Goal: Transaction & Acquisition: Book appointment/travel/reservation

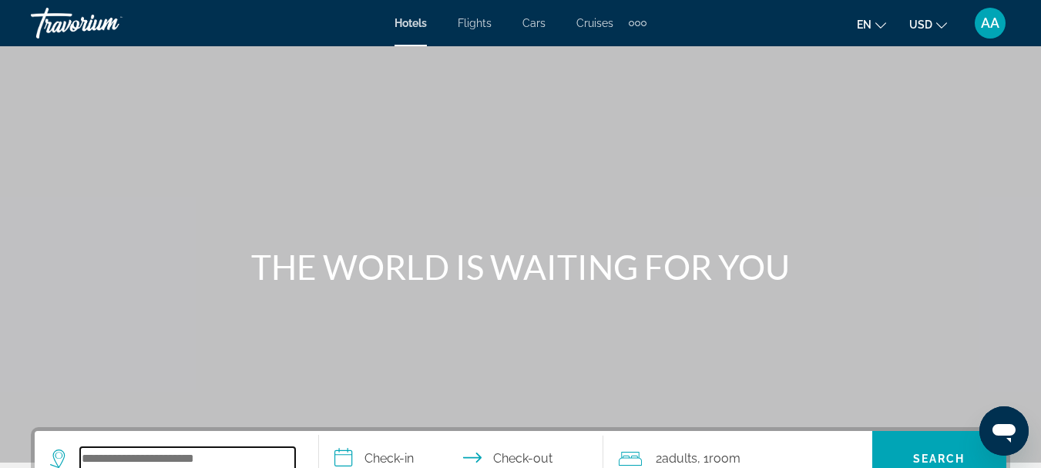
click at [182, 459] on input "Search widget" at bounding box center [187, 458] width 215 height 23
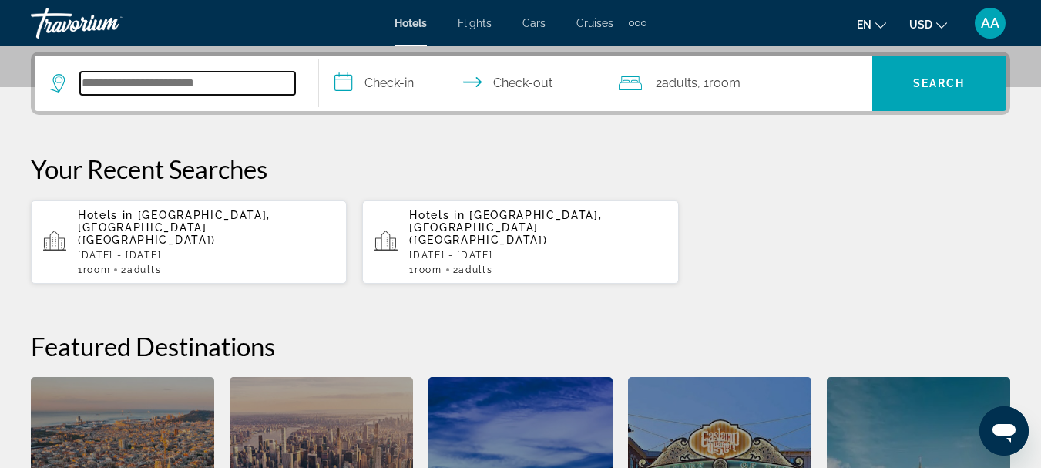
scroll to position [377, 0]
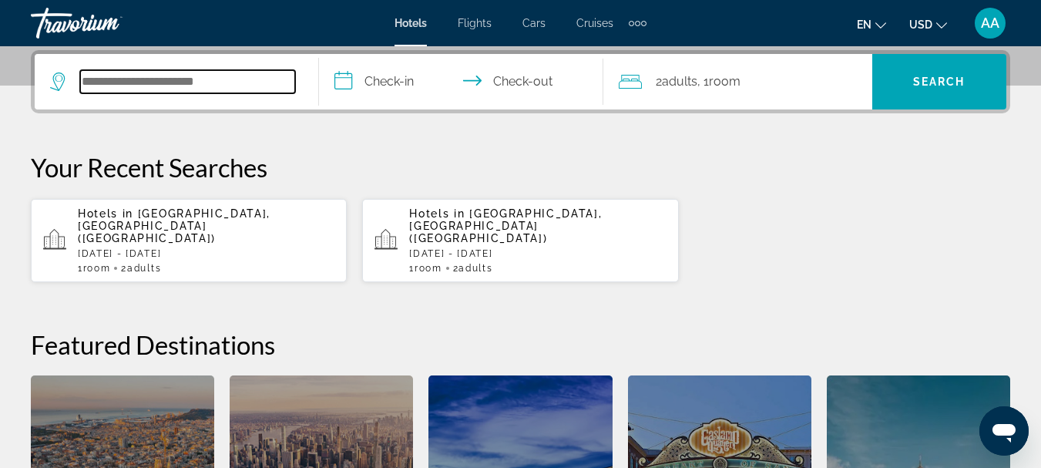
click at [125, 82] on input "Search widget" at bounding box center [187, 81] width 215 height 23
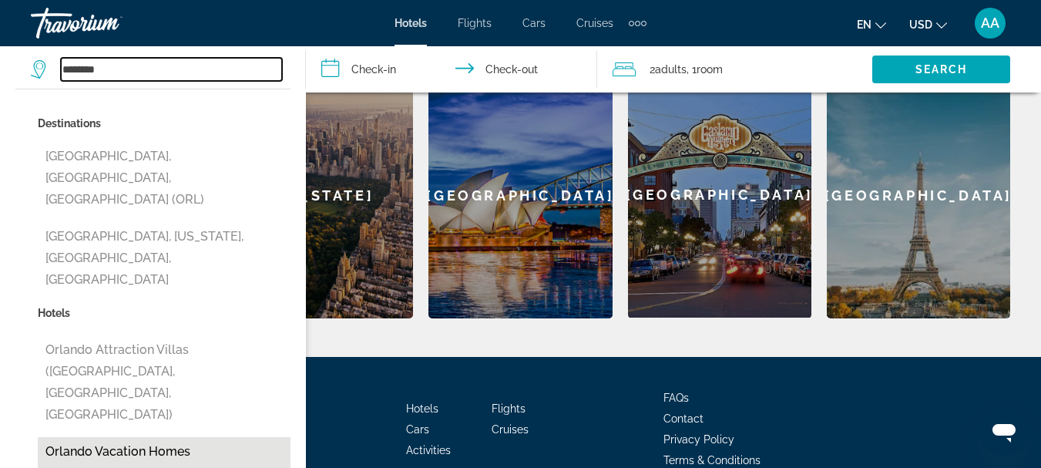
scroll to position [657, 0]
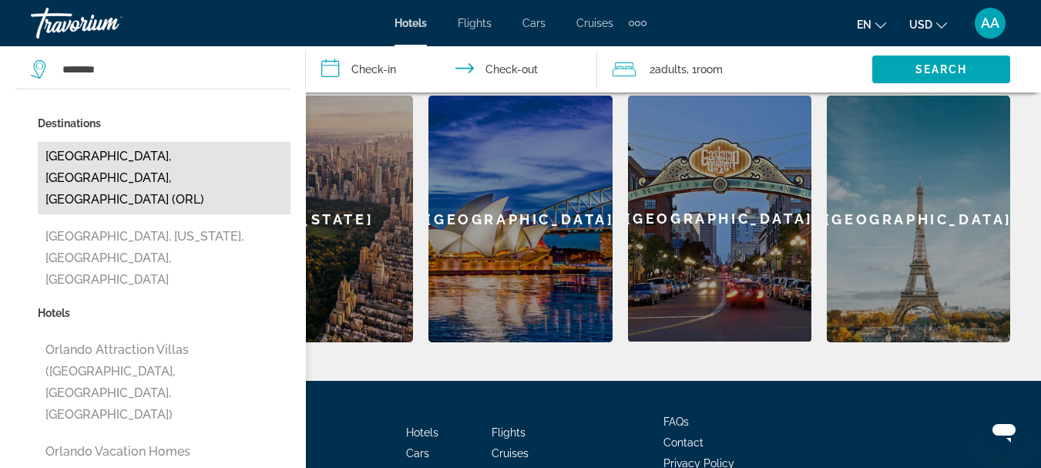
click at [146, 154] on button "[GEOGRAPHIC_DATA], [GEOGRAPHIC_DATA], [GEOGRAPHIC_DATA] (ORL)" at bounding box center [164, 178] width 253 height 72
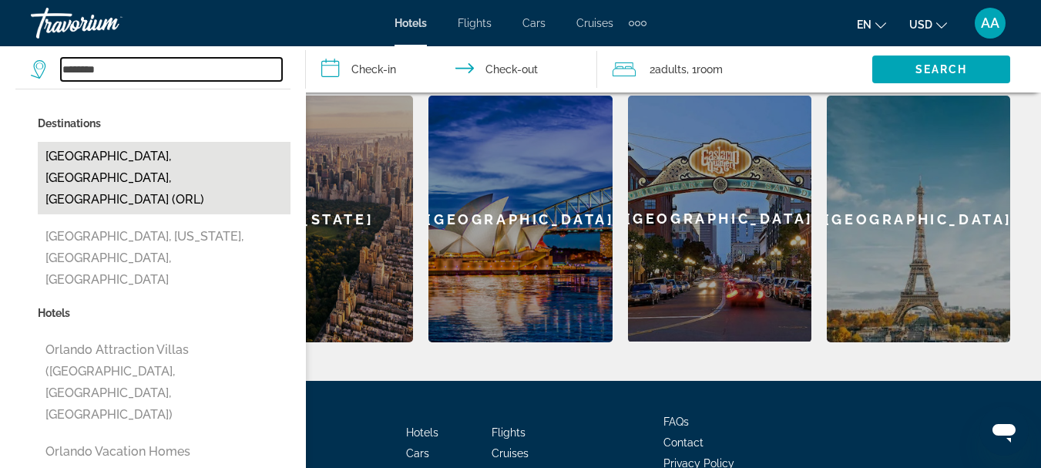
type input "**********"
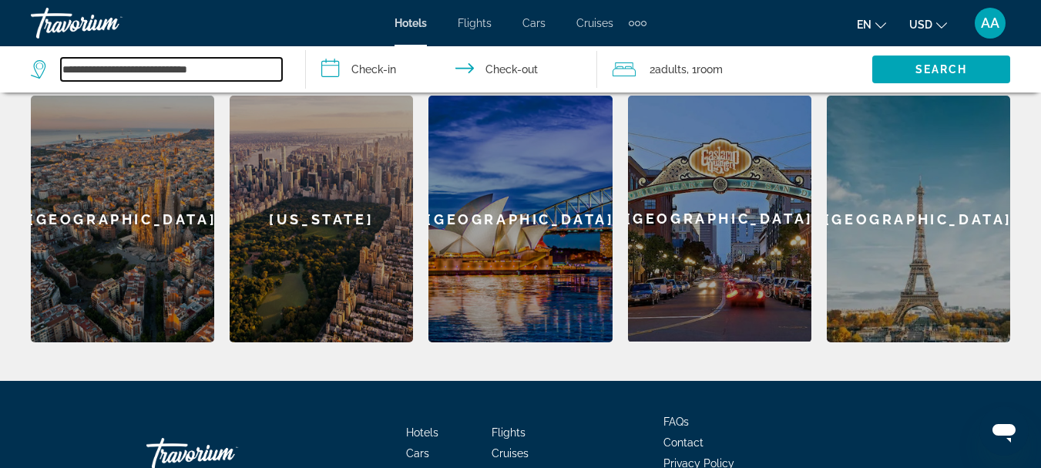
click at [250, 68] on input "**********" at bounding box center [171, 69] width 221 height 23
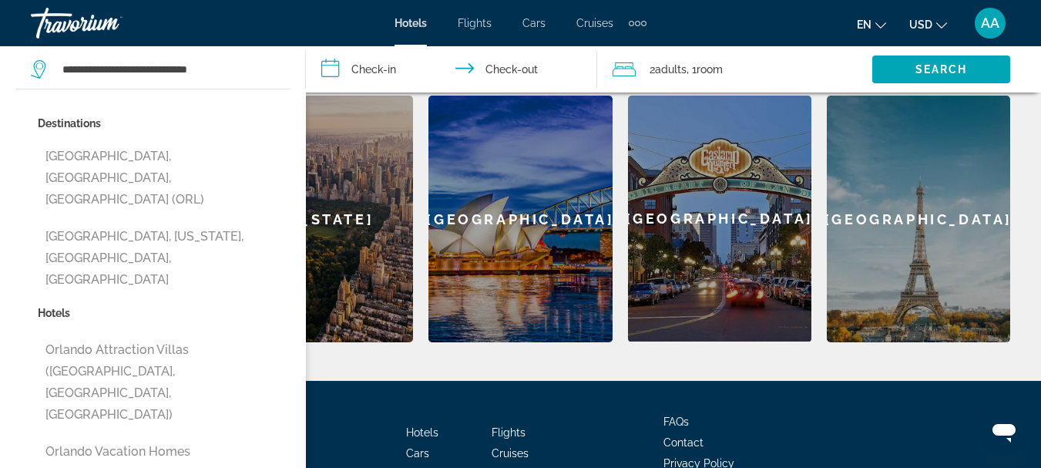
click at [372, 68] on input "**********" at bounding box center [454, 71] width 297 height 51
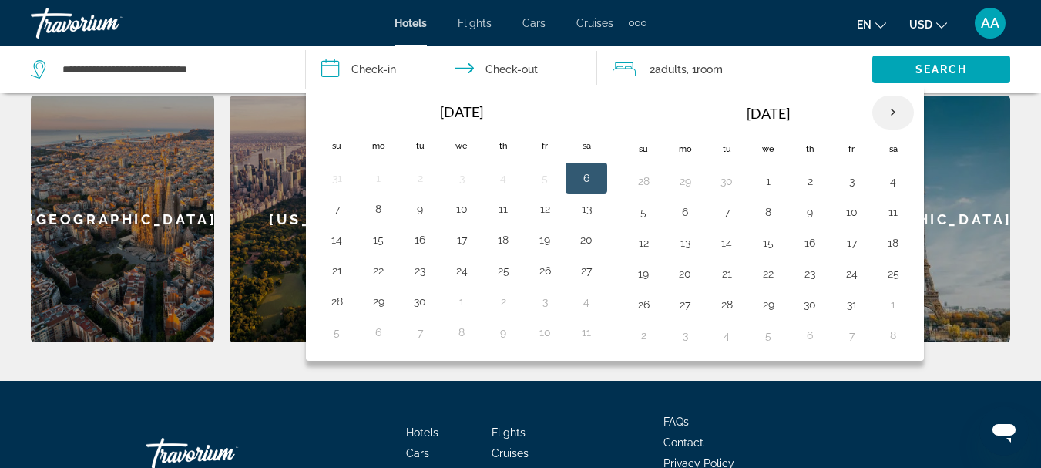
click at [888, 114] on th "Next month" at bounding box center [893, 113] width 42 height 34
click at [852, 273] on button "23" at bounding box center [851, 274] width 25 height 22
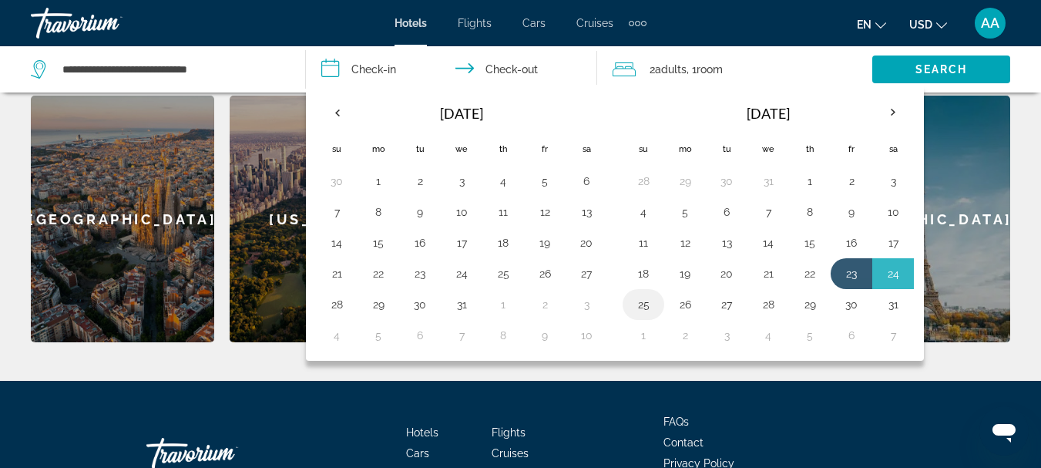
click at [642, 308] on button "25" at bounding box center [643, 305] width 25 height 22
type input "**********"
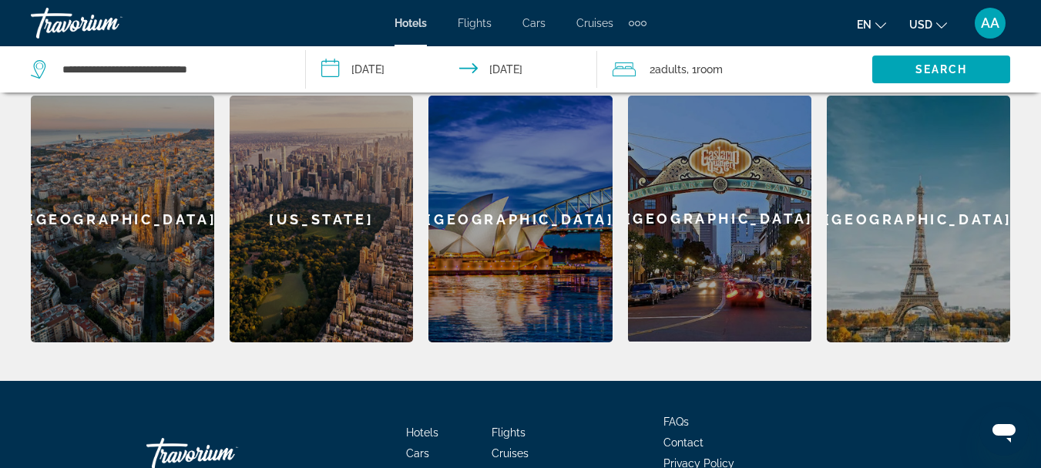
click at [698, 77] on span ", 1 Room rooms" at bounding box center [705, 70] width 36 height 22
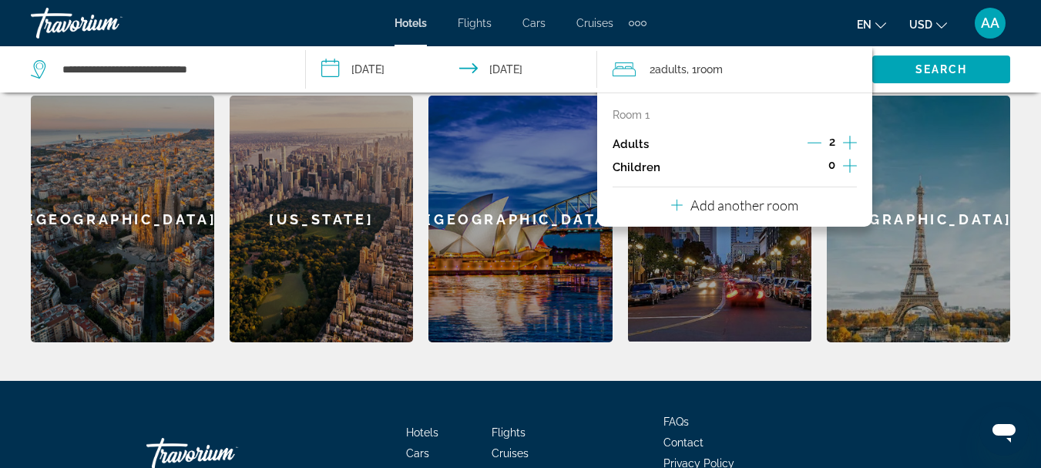
click at [851, 167] on icon "Increment children" at bounding box center [850, 165] width 14 height 18
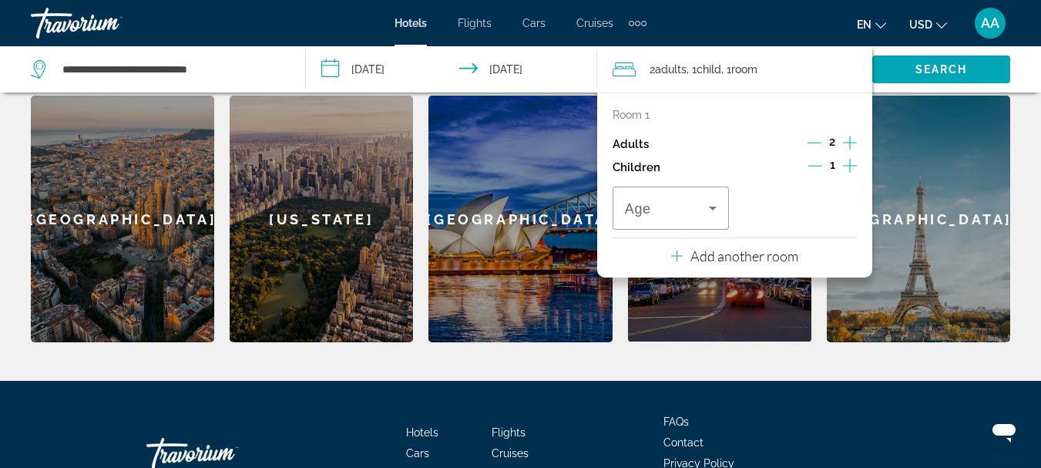
click at [847, 166] on icon "Increment children" at bounding box center [850, 166] width 14 height 14
click at [711, 208] on icon "Travelers: 2 adults, 2 children" at bounding box center [713, 209] width 8 height 4
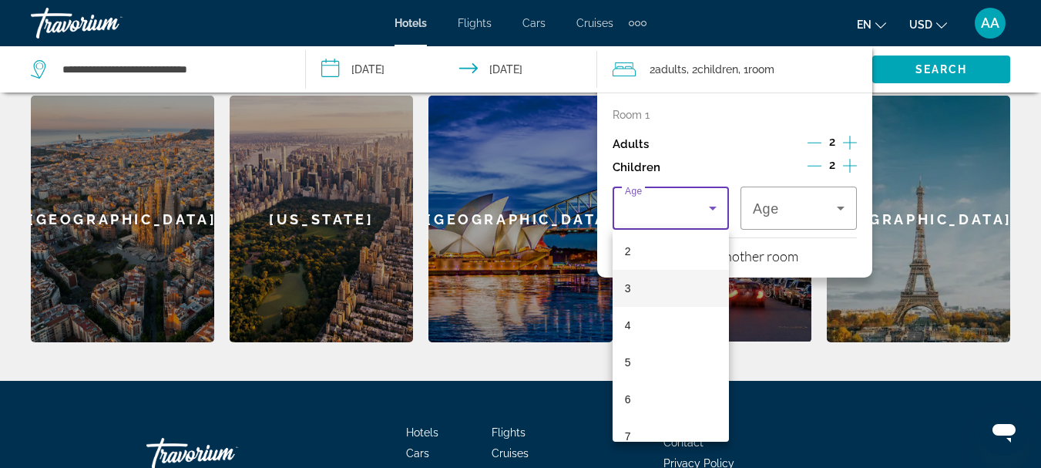
scroll to position [154, 0]
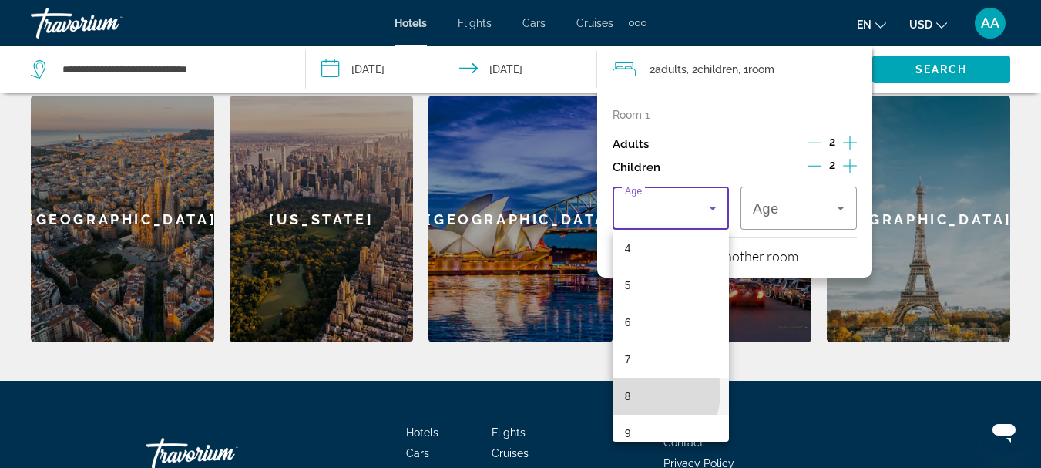
click at [634, 392] on mat-option "8" at bounding box center [671, 396] width 116 height 37
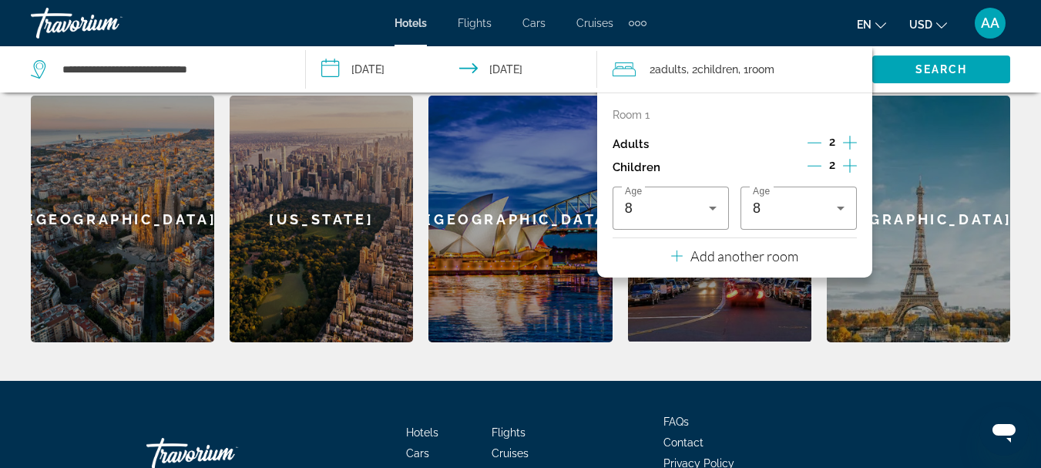
click at [839, 257] on div "Room 1 Adults 2 Children 2 Age 8 Age 8 Add another room" at bounding box center [734, 184] width 275 height 185
click at [955, 66] on span "Search" at bounding box center [942, 69] width 52 height 12
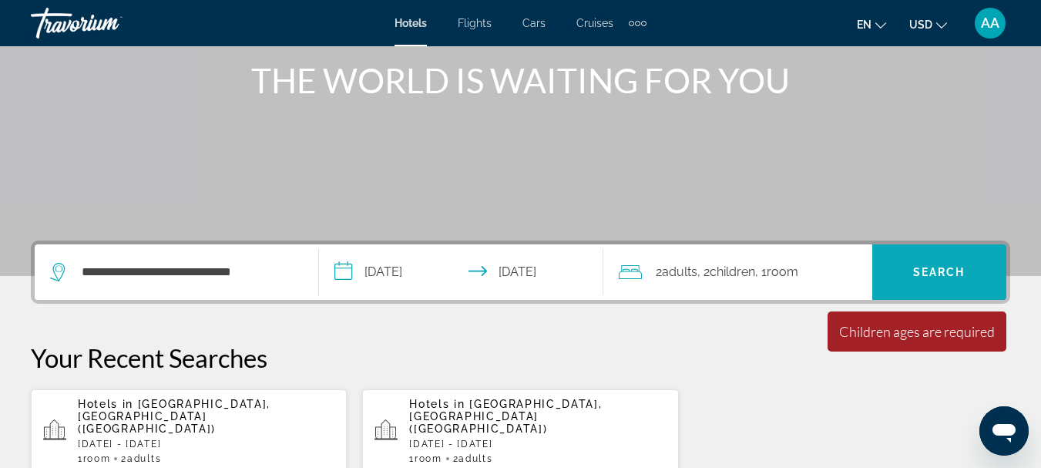
scroll to position [271, 0]
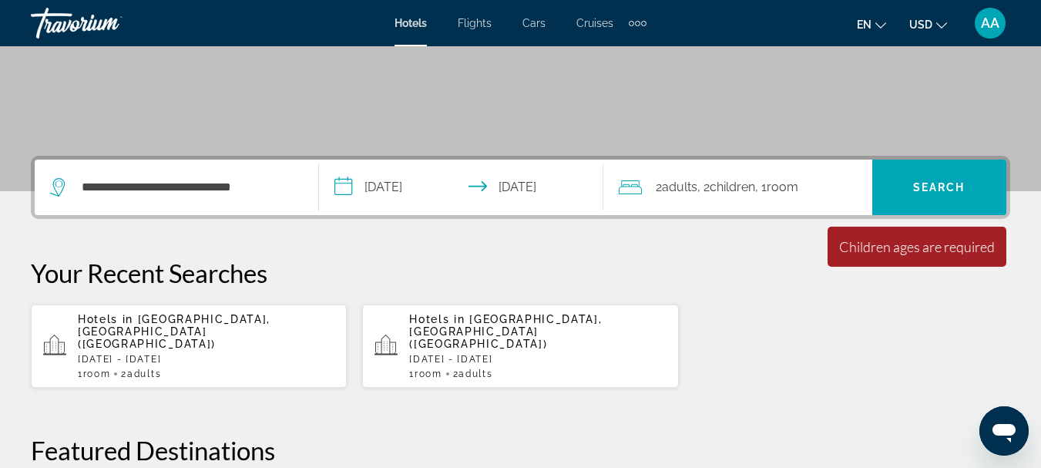
click at [904, 257] on div "Minimum length of stay is 1 day All fields are required Children ages are requi…" at bounding box center [917, 247] width 179 height 40
click at [775, 187] on span ", 1 Room rooms" at bounding box center [776, 188] width 43 height 22
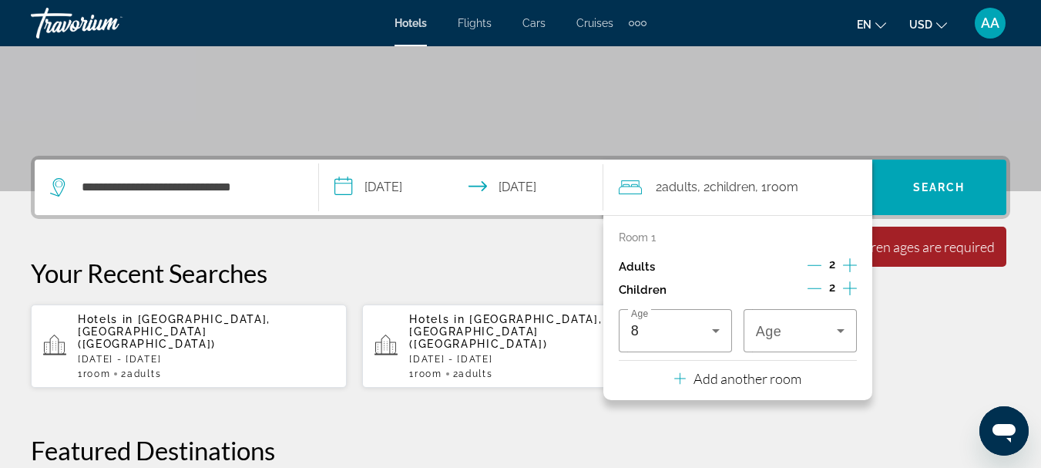
scroll to position [377, 0]
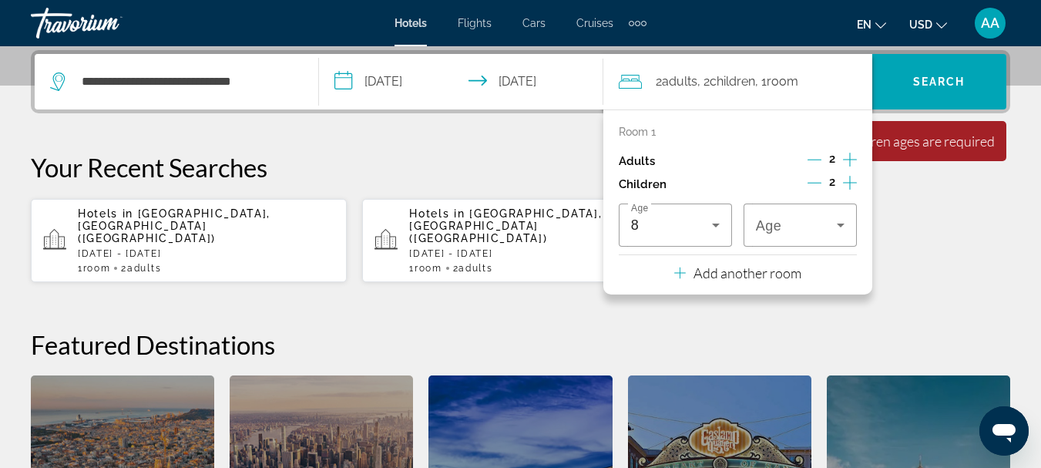
click at [811, 183] on icon "Decrement children" at bounding box center [815, 183] width 14 height 1
click at [913, 219] on div "Hotels in Cancun, Mexico (CUN) Fri, 15 May - Fri, 22 May 1 Room rooms 2 Adult A…" at bounding box center [521, 240] width 980 height 85
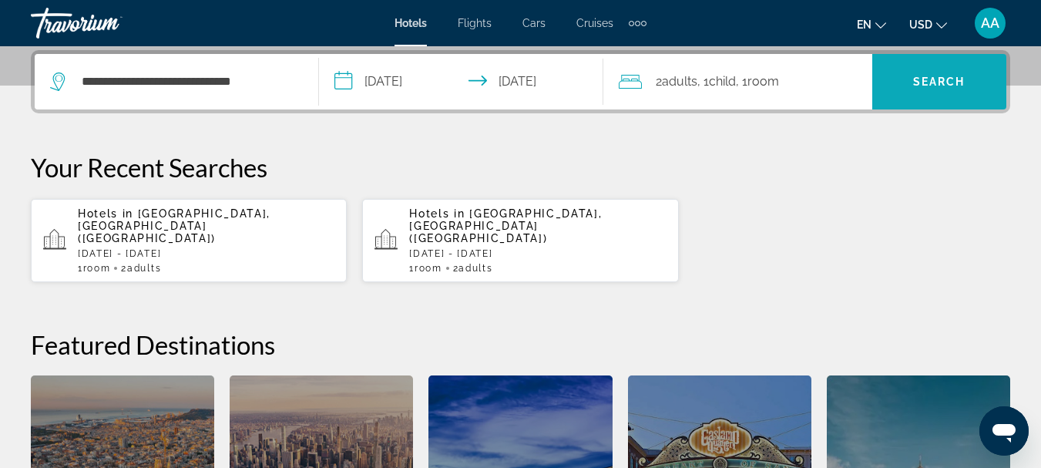
click at [932, 80] on span "Search" at bounding box center [939, 82] width 52 height 12
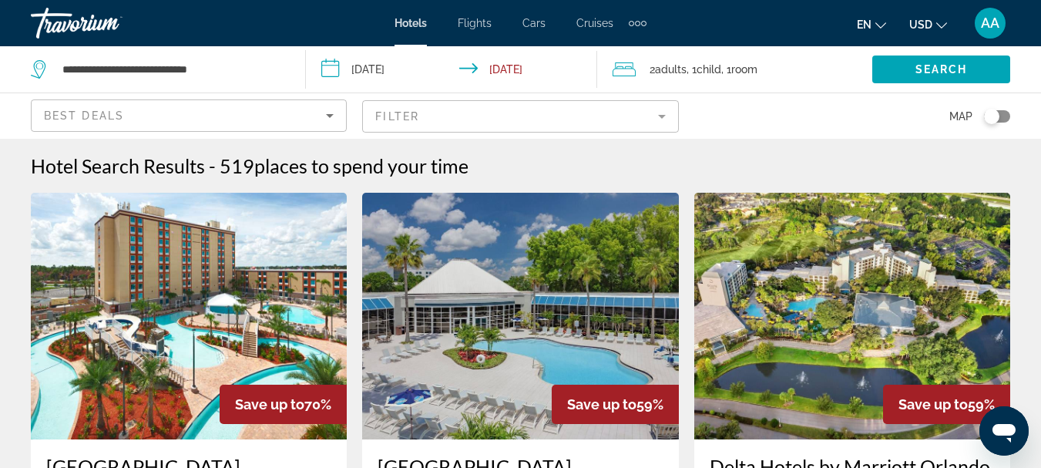
click at [665, 119] on mat-form-field "Filter" at bounding box center [520, 116] width 316 height 32
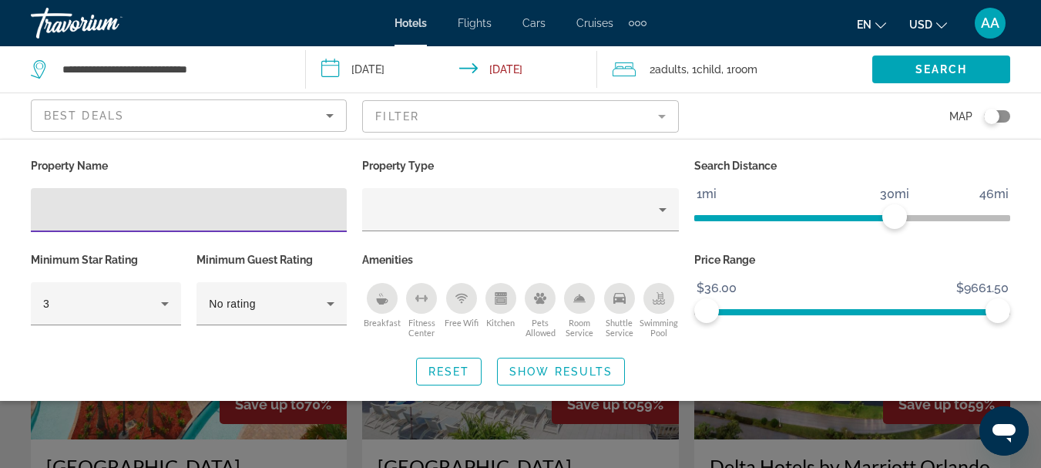
click at [80, 208] on input "Hotel Filters" at bounding box center [188, 210] width 291 height 18
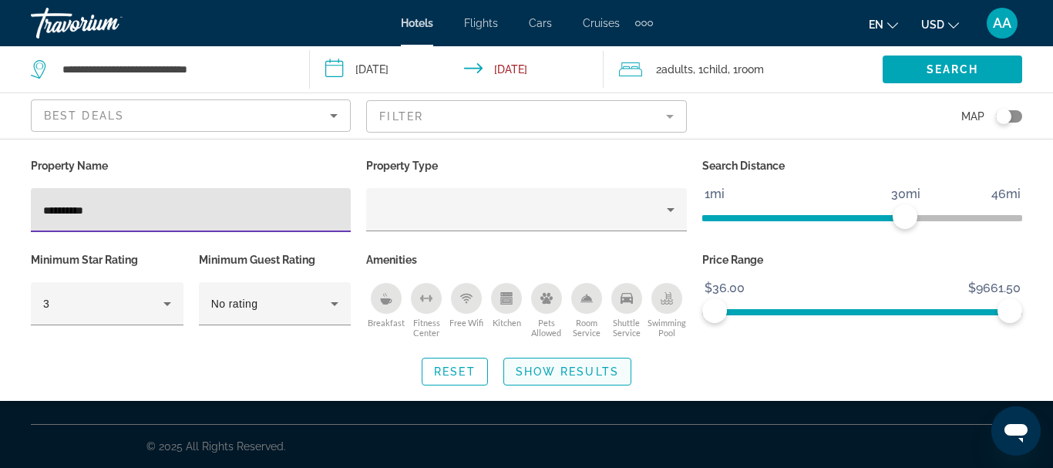
type input "**********"
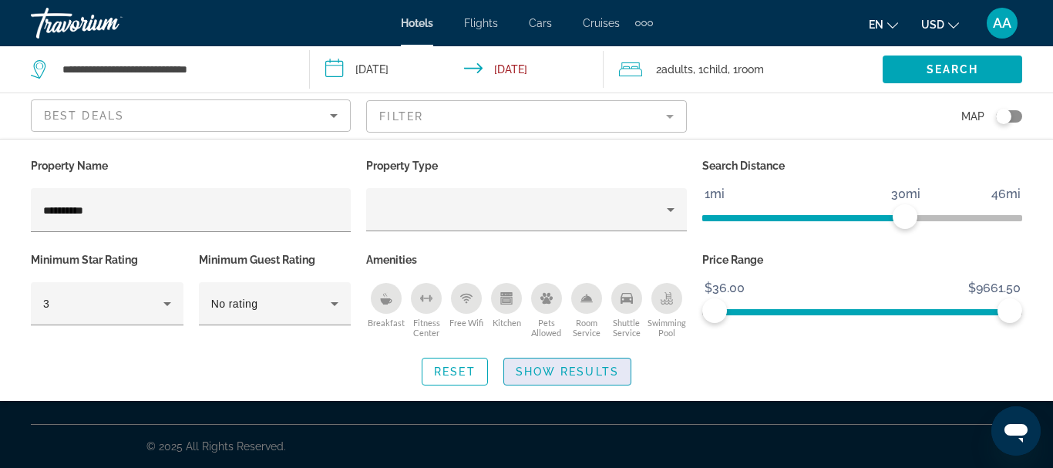
click at [571, 372] on span "Show Results" at bounding box center [567, 371] width 103 height 12
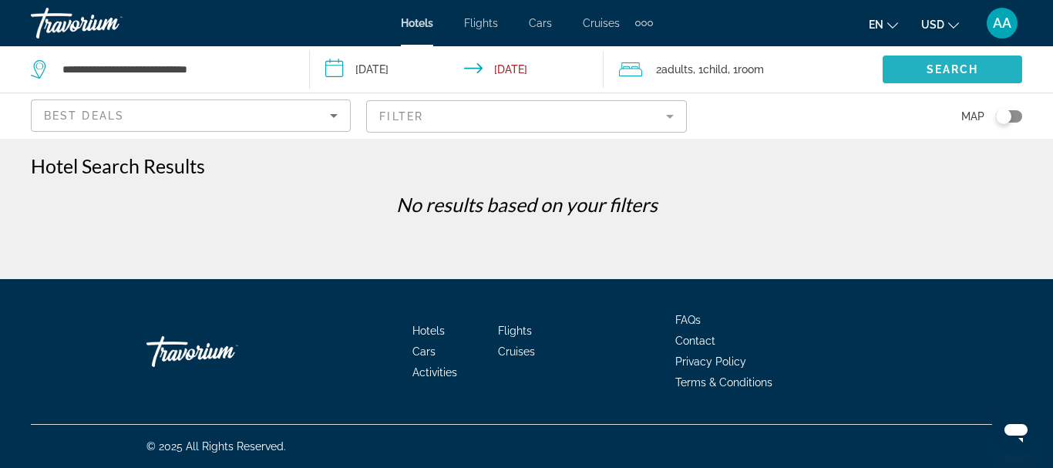
click at [943, 69] on span "Search" at bounding box center [952, 69] width 52 height 12
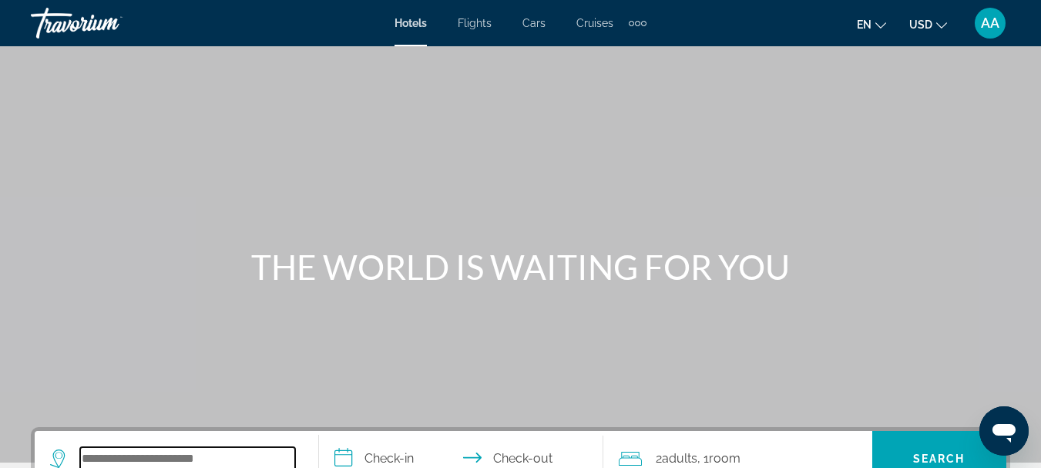
click at [186, 461] on input "Search widget" at bounding box center [187, 458] width 215 height 23
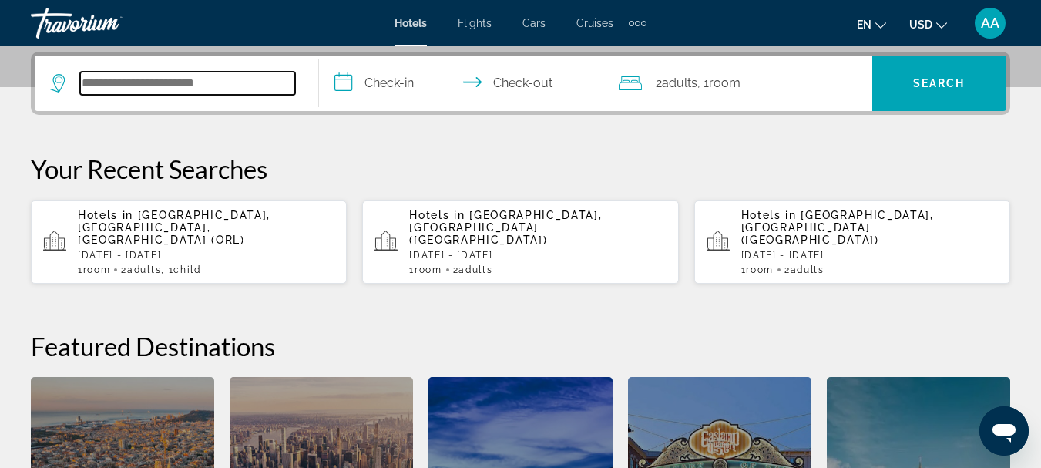
scroll to position [377, 0]
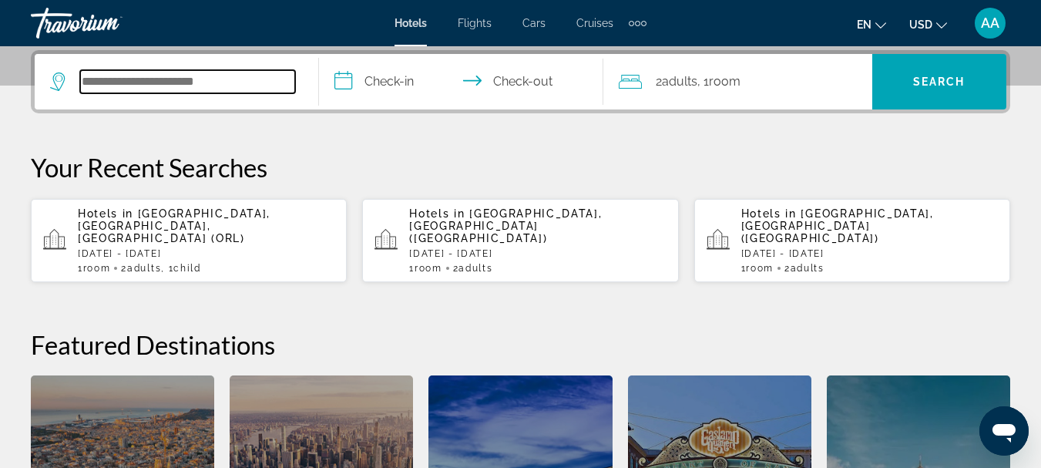
click at [121, 86] on input "Search widget" at bounding box center [187, 81] width 215 height 23
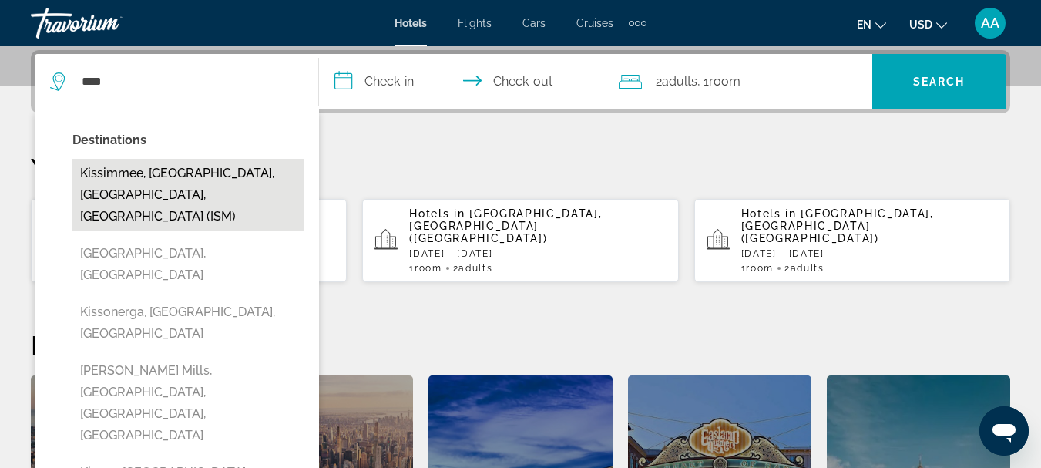
click at [158, 183] on button "Kissimmee, [GEOGRAPHIC_DATA], [GEOGRAPHIC_DATA], [GEOGRAPHIC_DATA] (ISM)" at bounding box center [187, 195] width 231 height 72
type input "**********"
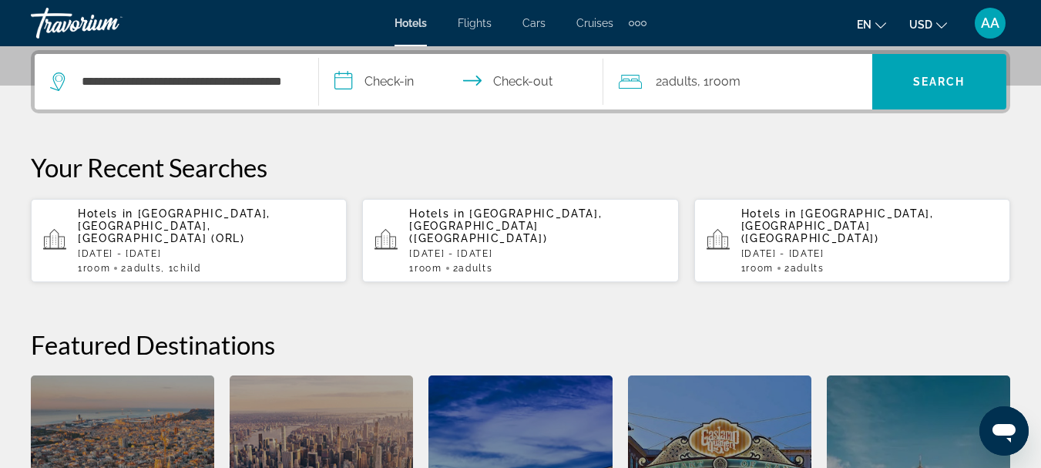
click at [394, 83] on input "**********" at bounding box center [464, 84] width 291 height 60
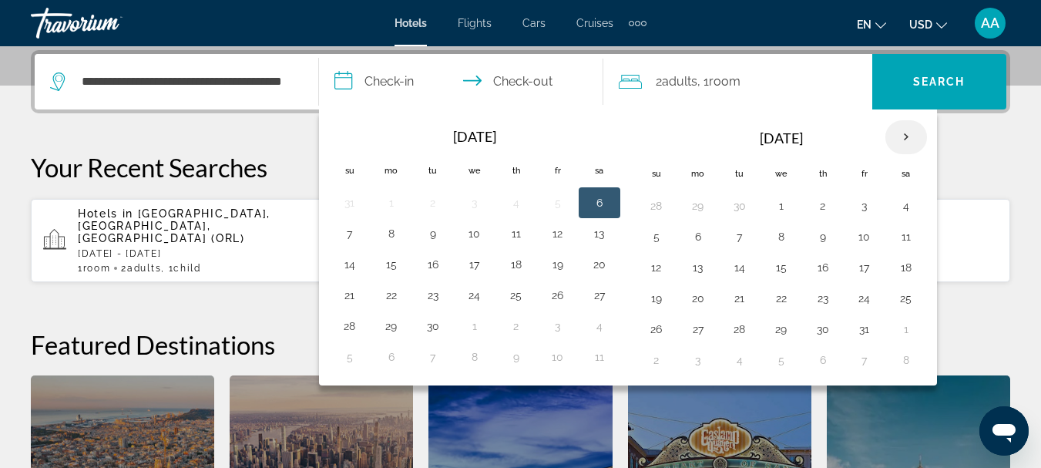
click at [902, 140] on th "Next month" at bounding box center [907, 137] width 42 height 34
click at [351, 136] on th "Previous month" at bounding box center [350, 137] width 42 height 34
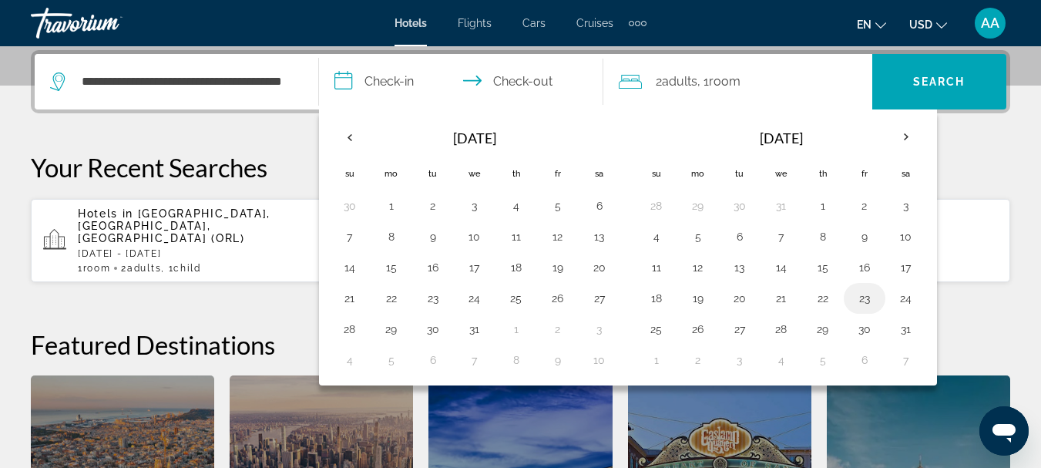
click at [867, 298] on button "23" at bounding box center [864, 298] width 25 height 22
click at [653, 333] on button "25" at bounding box center [656, 329] width 25 height 22
type input "**********"
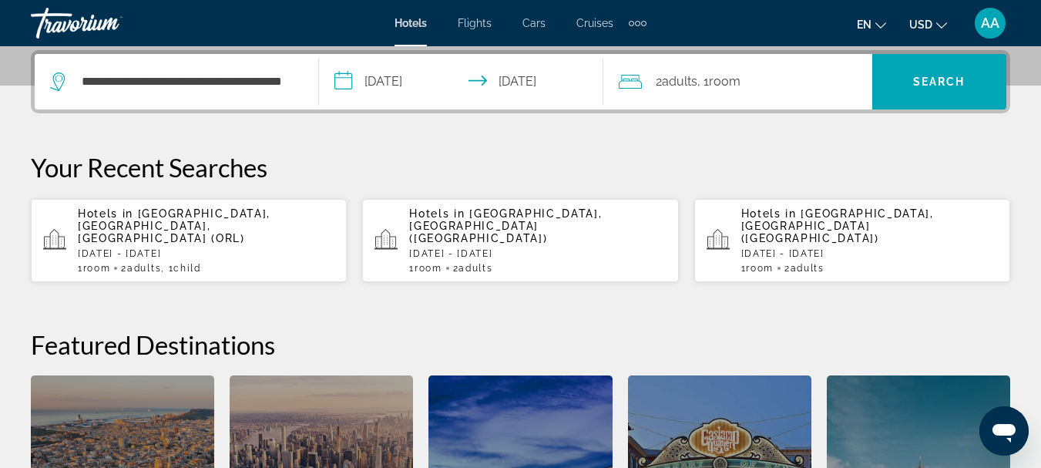
click at [689, 92] on span "2 Adult Adults" at bounding box center [677, 82] width 42 height 22
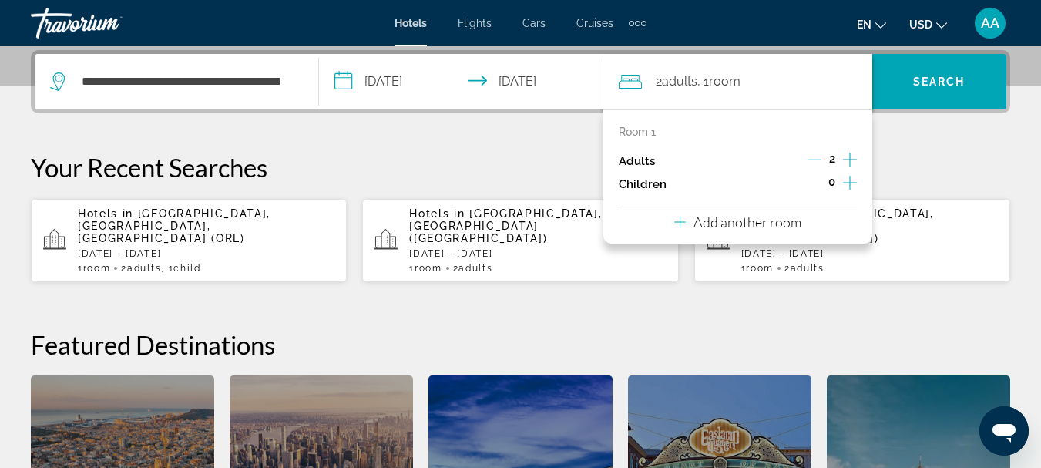
click at [849, 182] on icon "Increment children" at bounding box center [850, 182] width 14 height 18
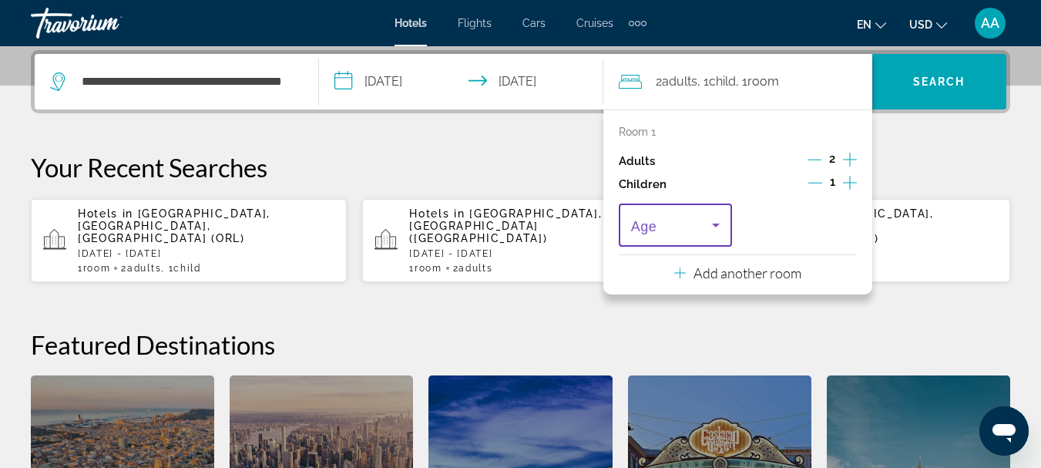
click at [714, 229] on icon "Travelers: 2 adults, 1 child" at bounding box center [716, 225] width 18 height 18
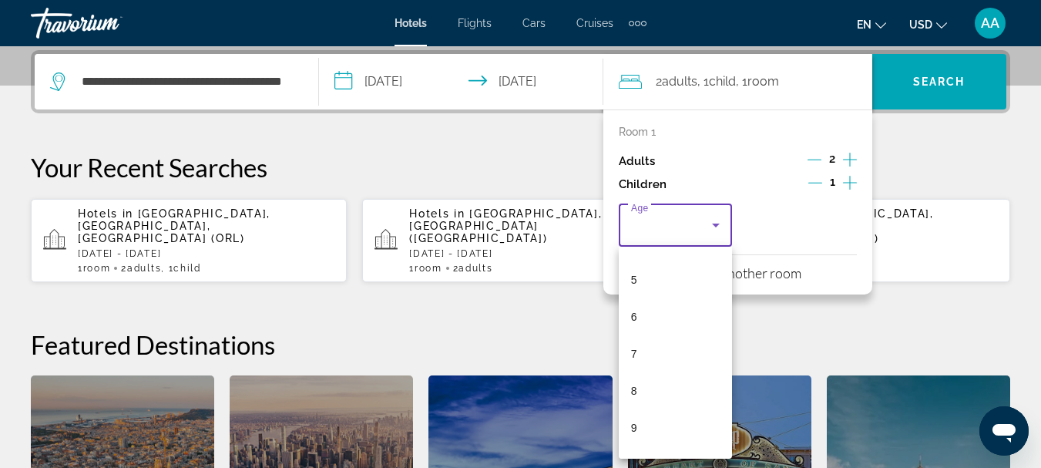
scroll to position [182, 0]
click at [643, 393] on mat-option "8" at bounding box center [675, 385] width 113 height 37
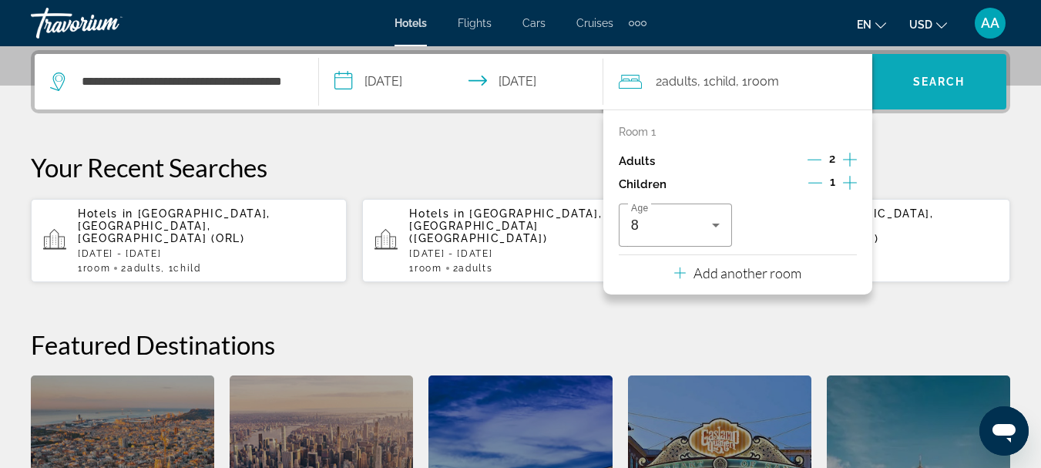
click at [939, 81] on span "Search" at bounding box center [939, 82] width 52 height 12
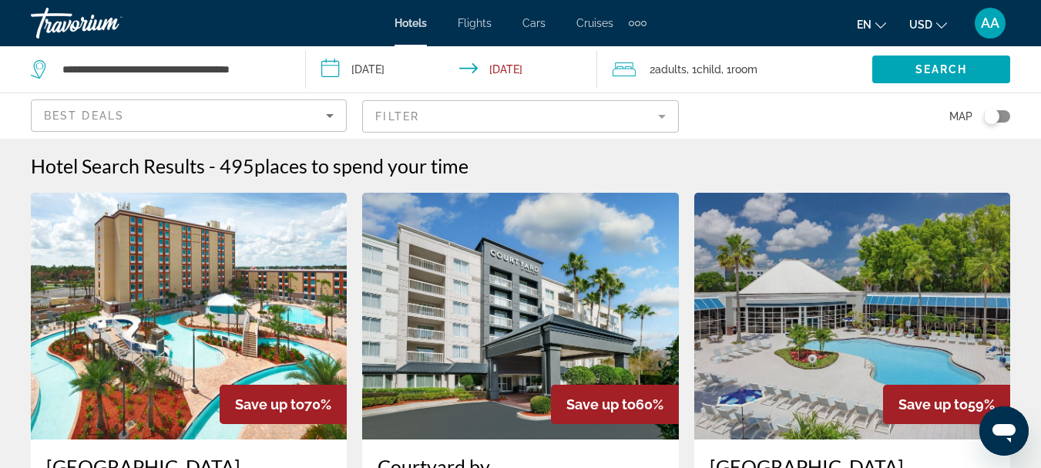
click at [662, 120] on mat-form-field "Filter" at bounding box center [520, 116] width 316 height 32
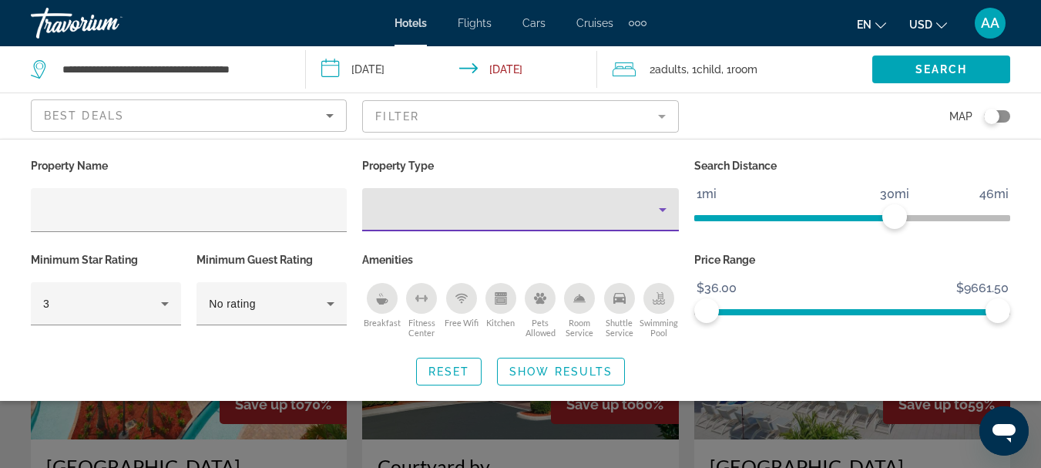
click at [664, 208] on icon "Property type" at bounding box center [663, 210] width 8 height 4
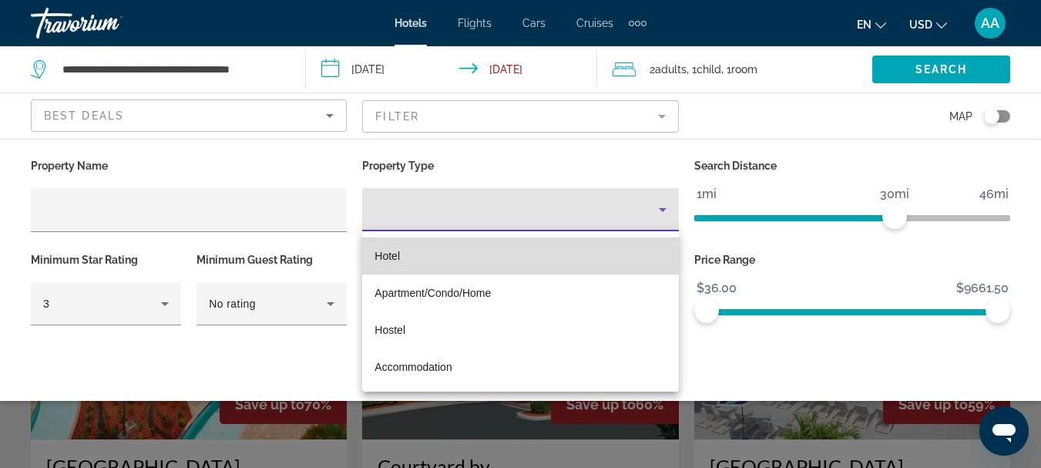
click at [400, 254] on span "Hotel" at bounding box center [387, 256] width 25 height 12
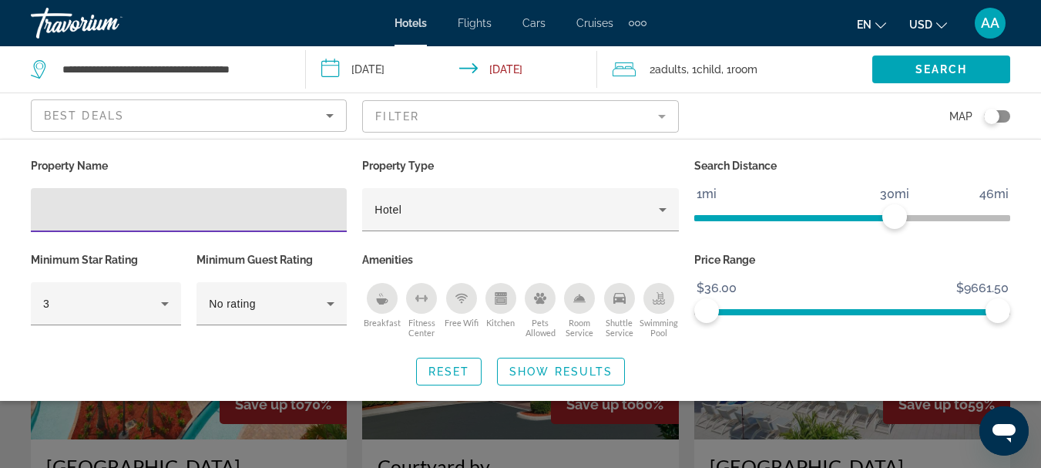
click at [84, 203] on input "Hotel Filters" at bounding box center [188, 210] width 291 height 18
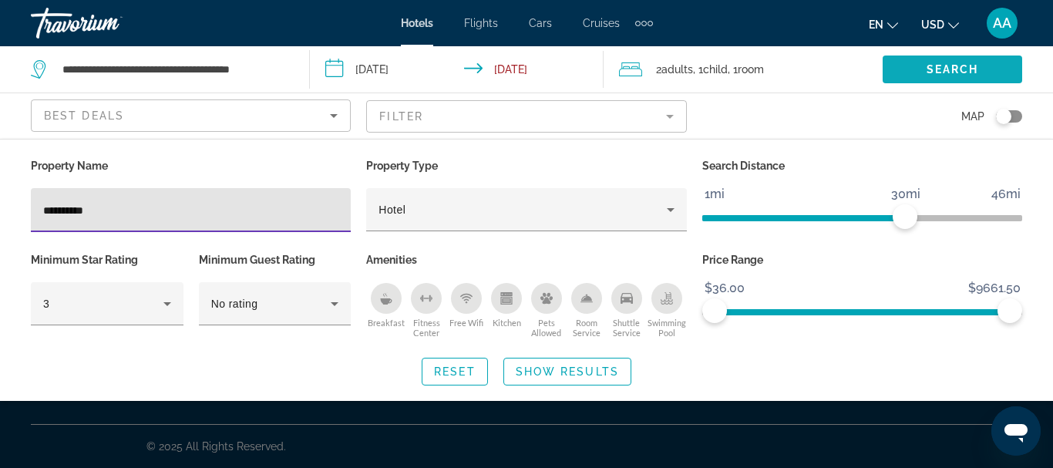
type input "**********"
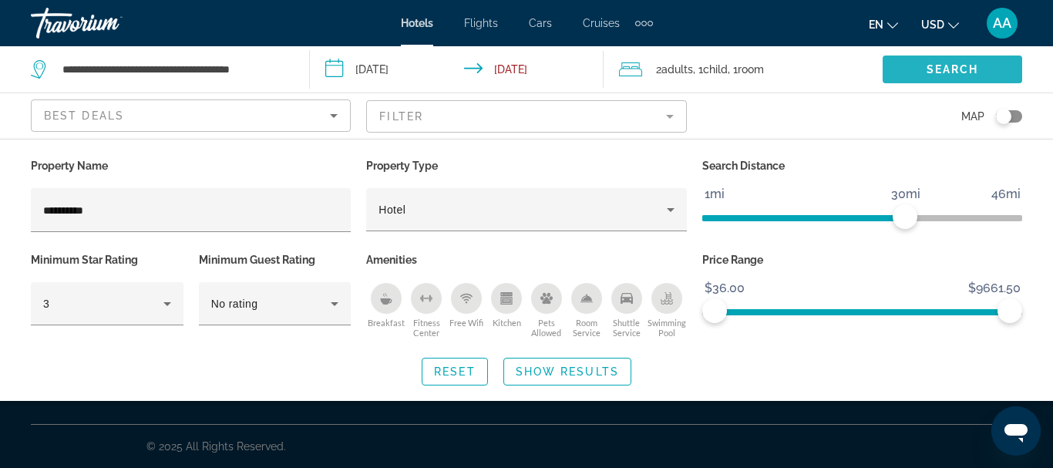
click at [945, 62] on span "Search widget" at bounding box center [953, 69] width 140 height 37
click at [952, 64] on span "Search" at bounding box center [952, 69] width 52 height 12
click at [568, 372] on span "Show Results" at bounding box center [567, 371] width 103 height 12
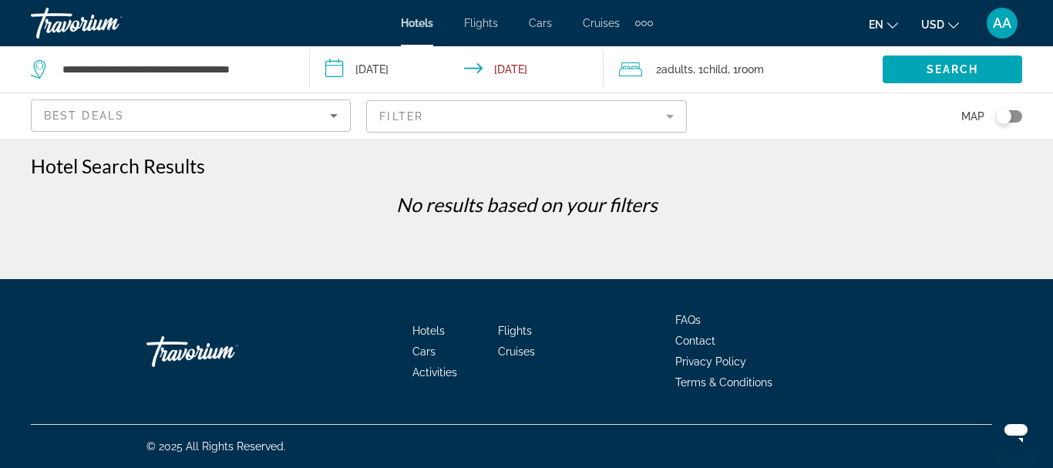
click at [674, 116] on mat-form-field "Filter" at bounding box center [526, 116] width 320 height 32
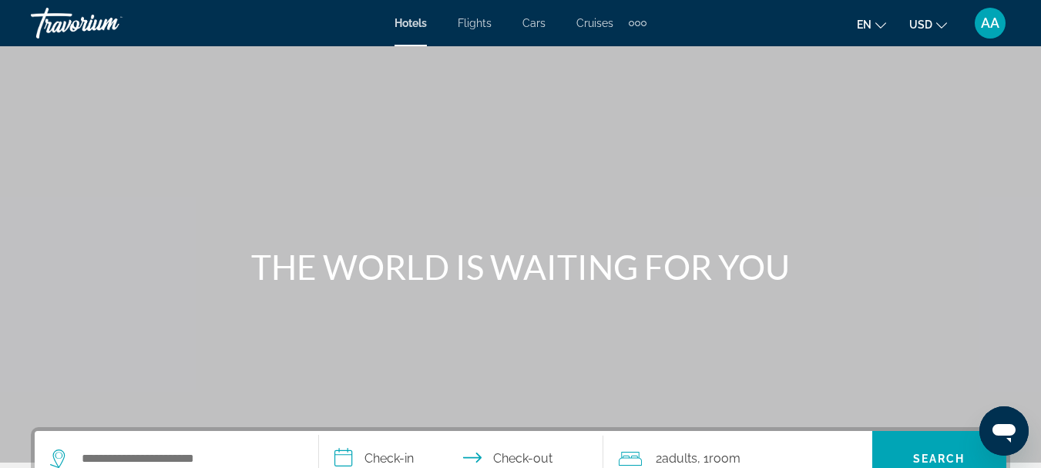
scroll to position [77, 0]
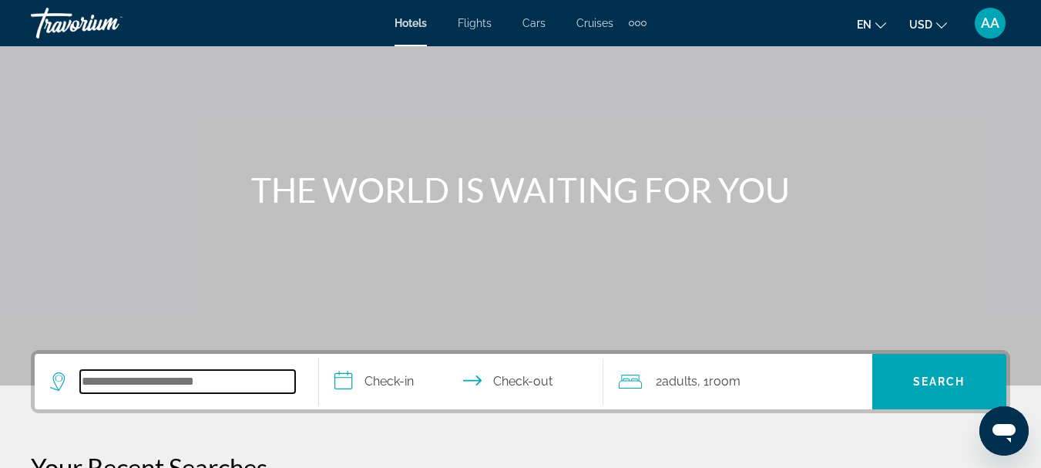
click at [145, 386] on input "Search widget" at bounding box center [187, 381] width 215 height 23
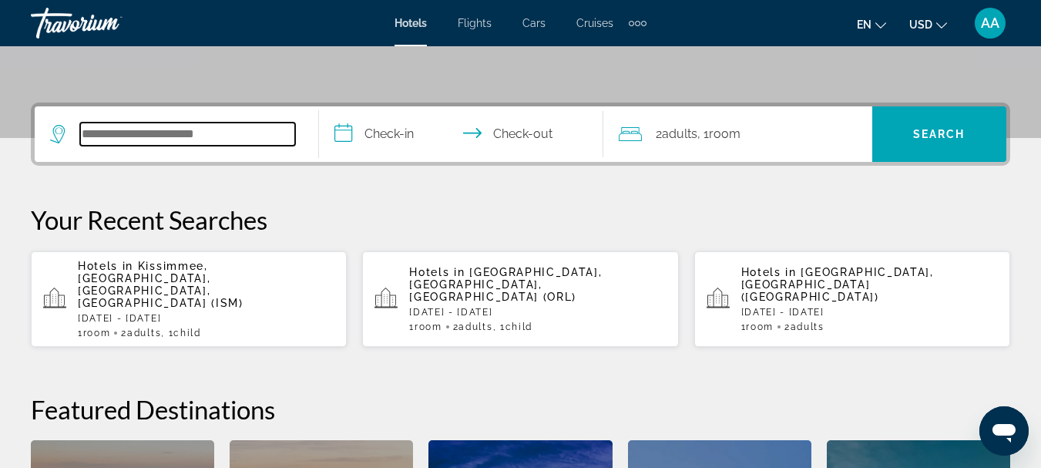
scroll to position [377, 0]
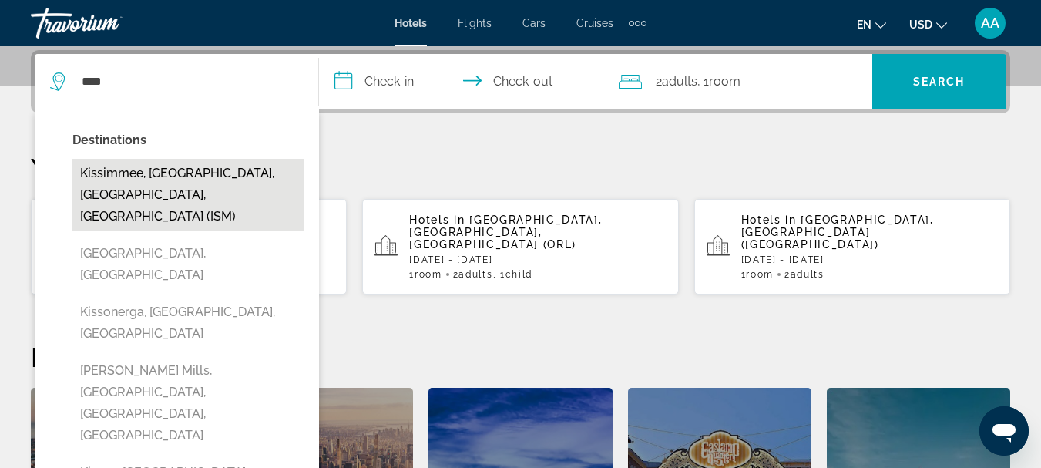
click at [159, 184] on button "Kissimmee, [GEOGRAPHIC_DATA], [GEOGRAPHIC_DATA], [GEOGRAPHIC_DATA] (ISM)" at bounding box center [187, 195] width 231 height 72
type input "**********"
click at [159, 184] on div "Your Recent Searches Hotels in [GEOGRAPHIC_DATA], [GEOGRAPHIC_DATA], [GEOGRAPHI…" at bounding box center [521, 223] width 980 height 143
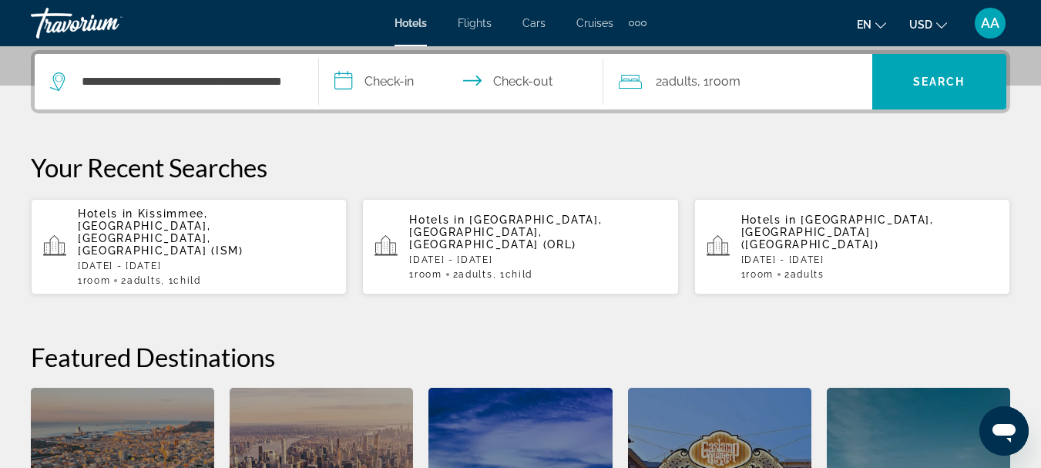
click at [484, 78] on input "**********" at bounding box center [464, 84] width 291 height 60
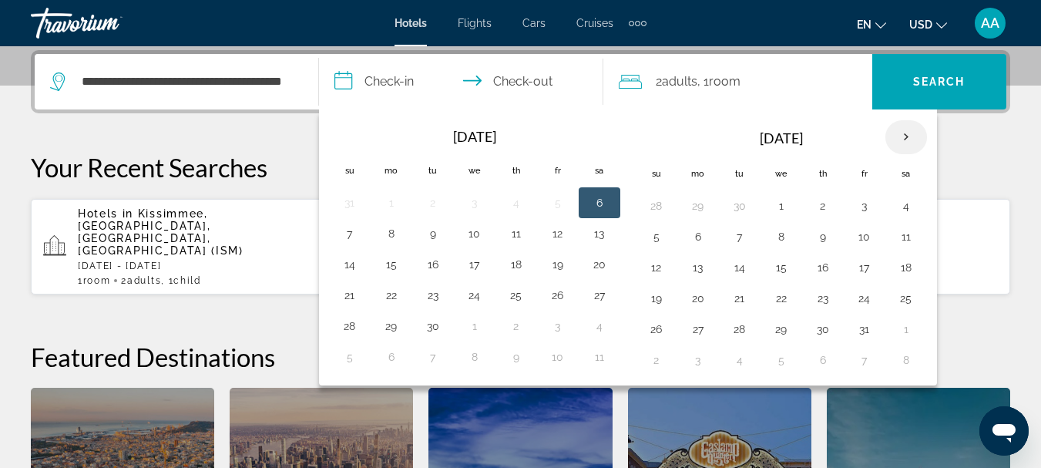
click at [910, 136] on th "Next month" at bounding box center [907, 137] width 42 height 34
click at [862, 297] on button "23" at bounding box center [864, 298] width 25 height 22
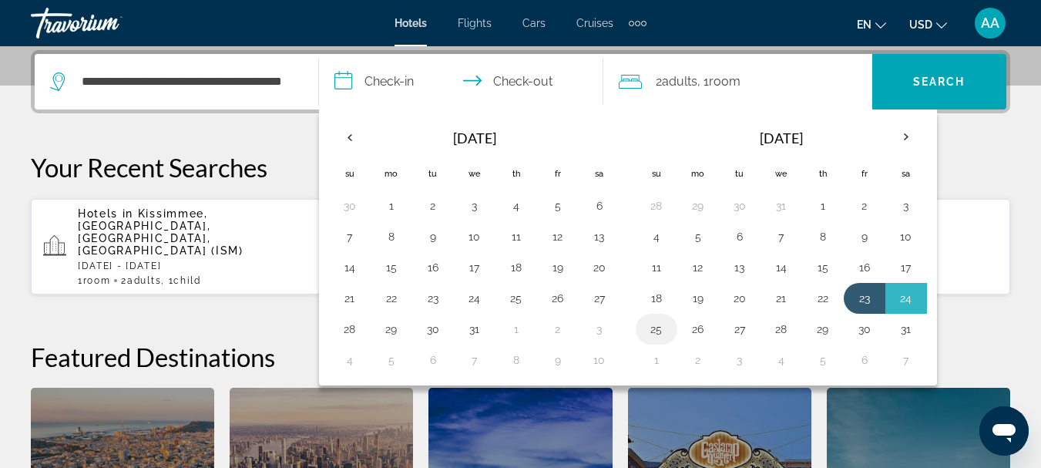
click at [662, 332] on button "25" at bounding box center [656, 329] width 25 height 22
type input "**********"
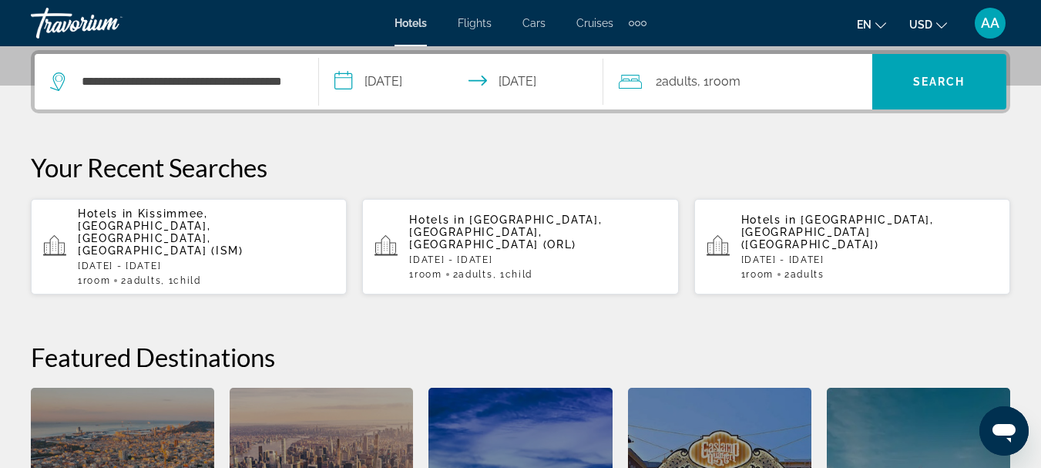
click at [757, 95] on div "2 Adult Adults , 1 Room rooms" at bounding box center [746, 81] width 254 height 55
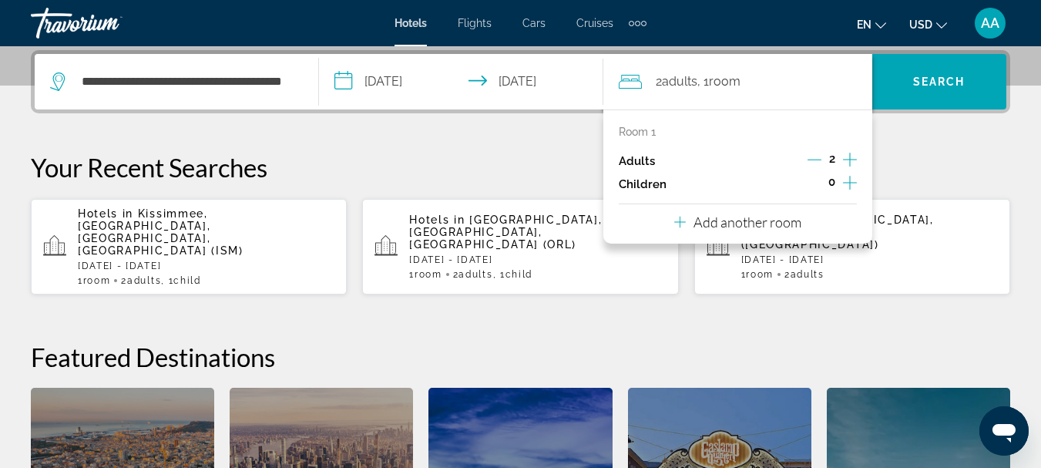
click at [843, 181] on icon "Increment children" at bounding box center [850, 182] width 14 height 18
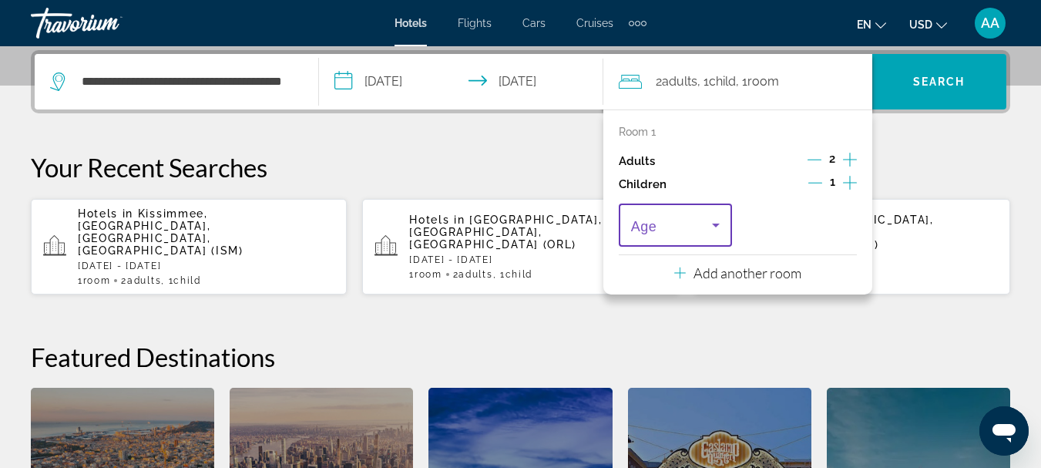
click at [718, 228] on icon "Travelers: 2 adults, 1 child" at bounding box center [716, 225] width 18 height 18
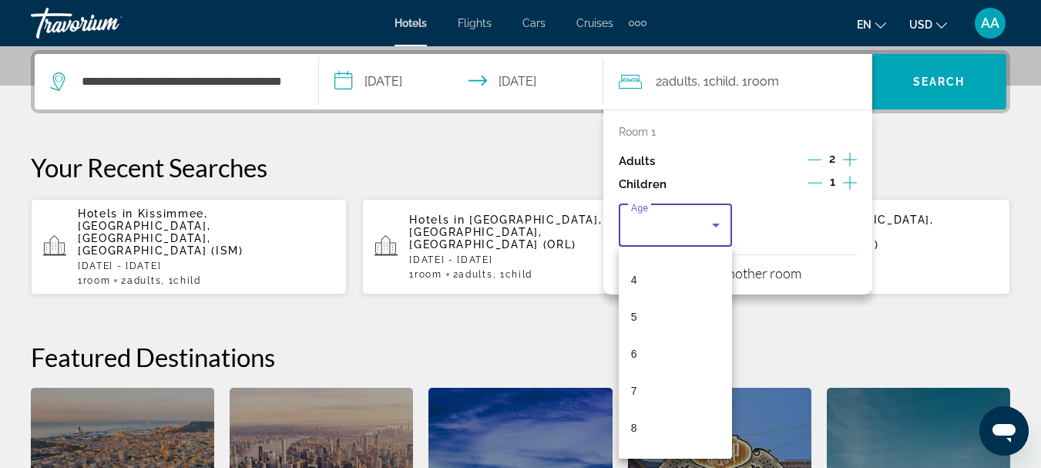
scroll to position [162, 0]
click at [644, 402] on mat-option "8" at bounding box center [675, 405] width 113 height 37
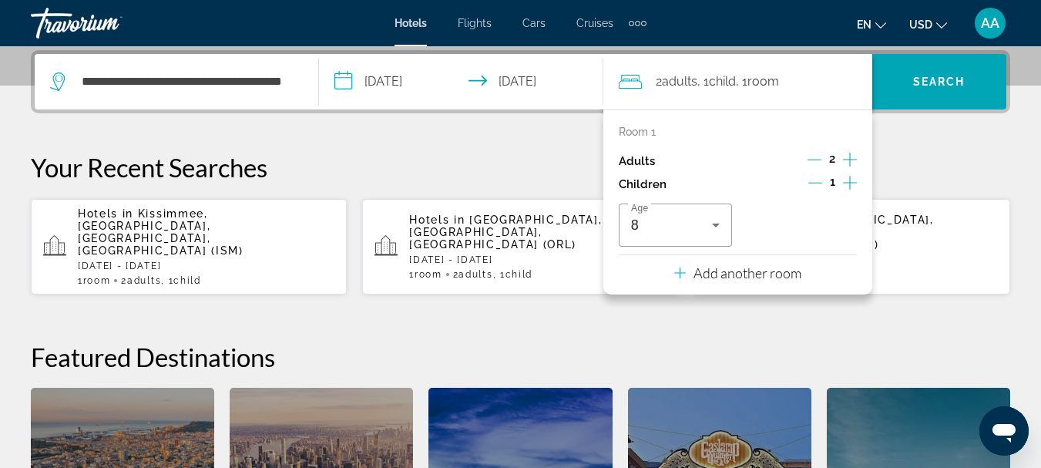
click at [960, 341] on h2 "Featured Destinations" at bounding box center [521, 356] width 980 height 31
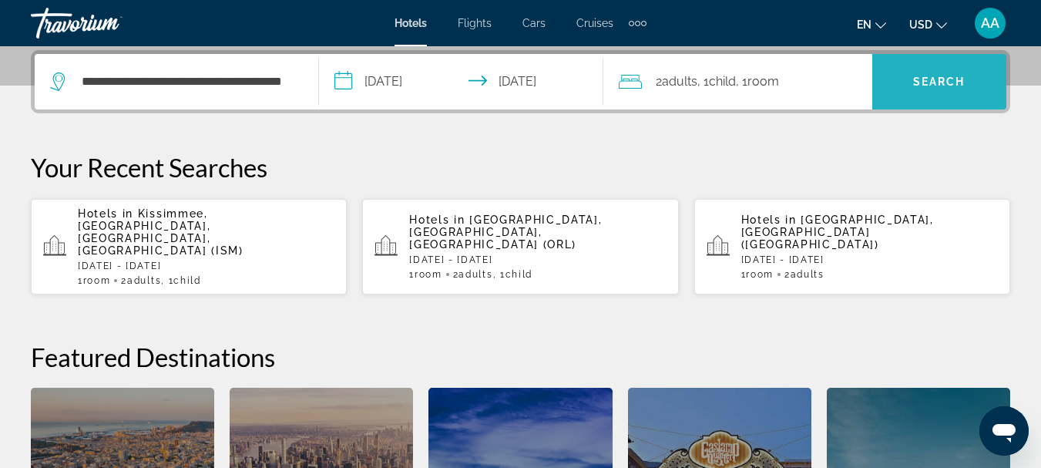
click at [923, 77] on span "Search" at bounding box center [939, 82] width 52 height 12
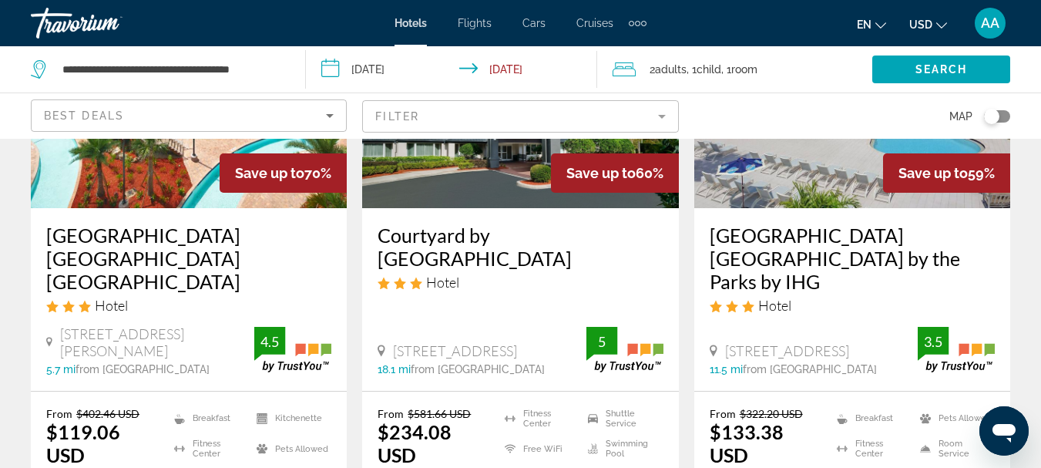
scroll to position [77, 0]
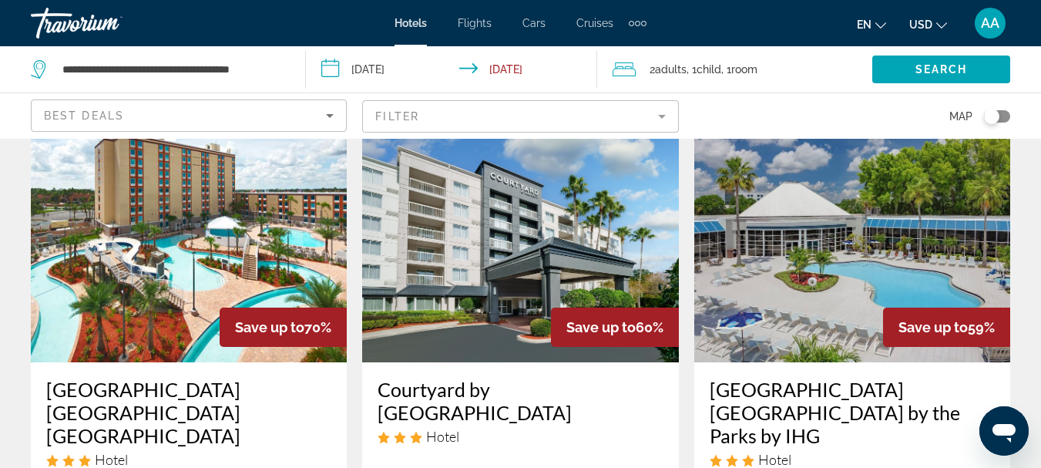
click at [668, 122] on mat-form-field "Filter" at bounding box center [520, 116] width 316 height 32
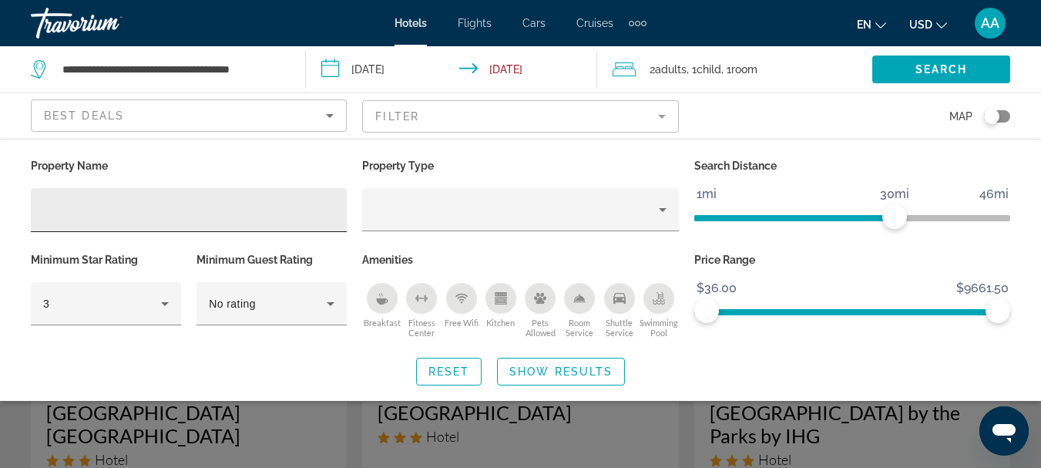
click at [133, 198] on div "Hotel Filters" at bounding box center [188, 210] width 291 height 44
click at [136, 203] on input "Hotel Filters" at bounding box center [188, 210] width 291 height 18
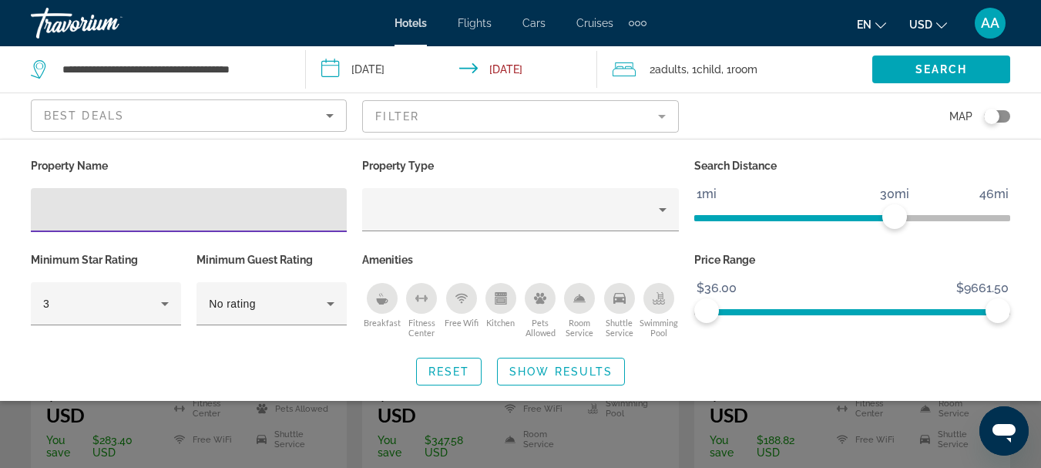
scroll to position [308, 0]
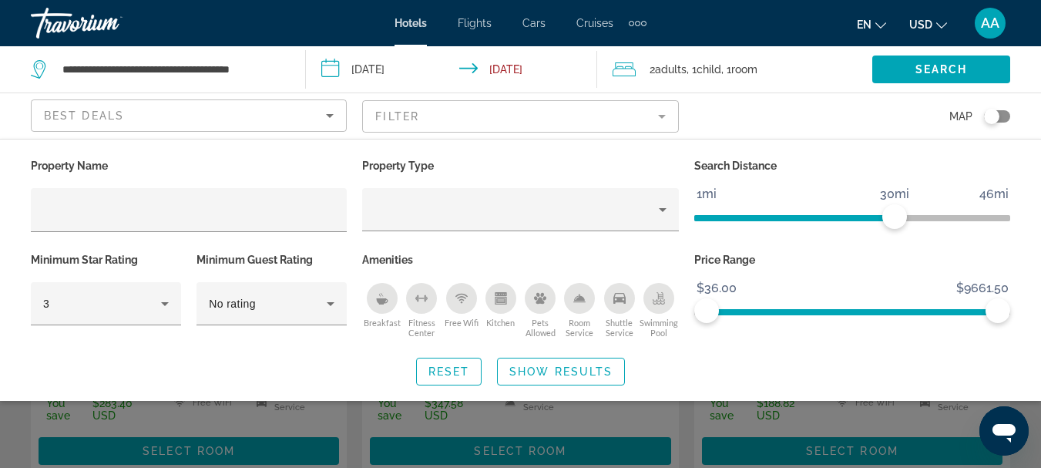
click at [775, 29] on div "en English Español Français Italiano Português русский USD USD ($) MXN (Mex$) C…" at bounding box center [836, 23] width 348 height 32
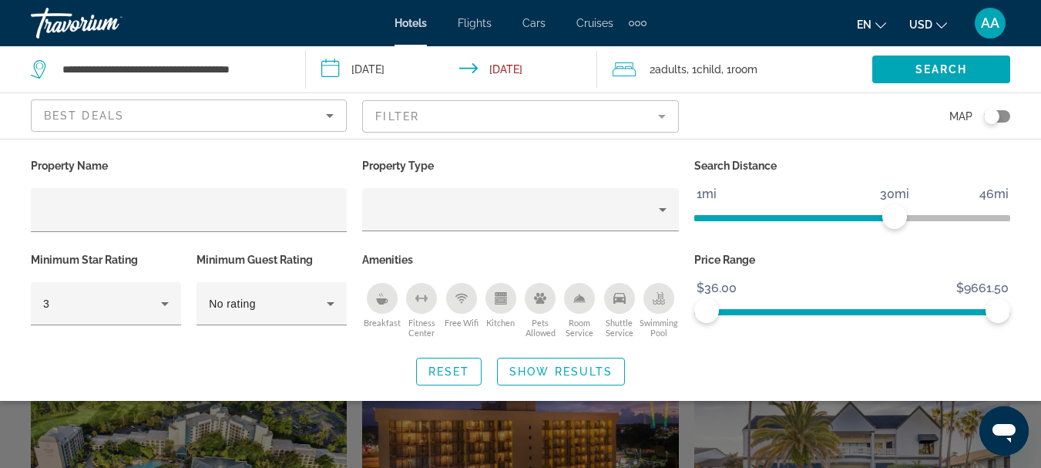
scroll to position [385, 0]
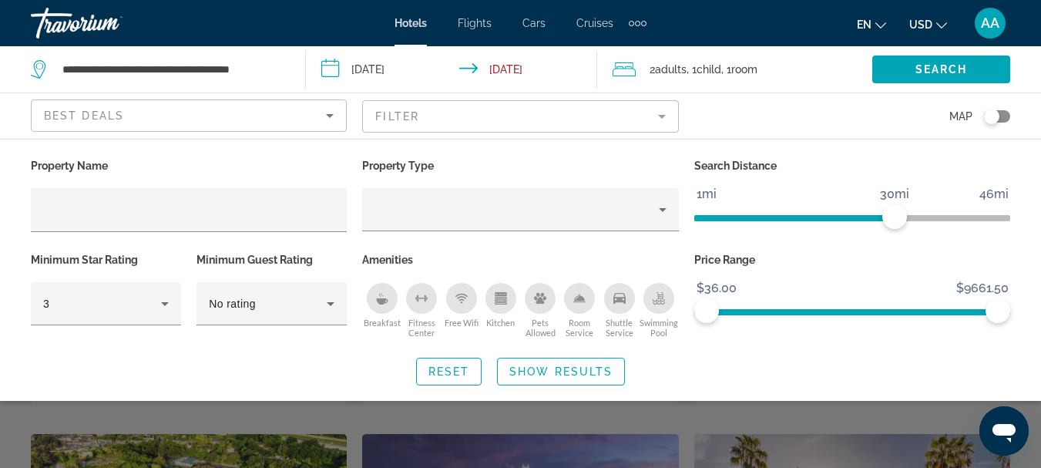
click at [785, 25] on div "en English Español Français Italiano Português русский USD USD ($) MXN (Mex$) C…" at bounding box center [836, 23] width 348 height 32
click at [296, 15] on div "Hotels Flights Cars Cruises Activities Hotels Flights Cars Cruises Activities e…" at bounding box center [520, 23] width 1041 height 40
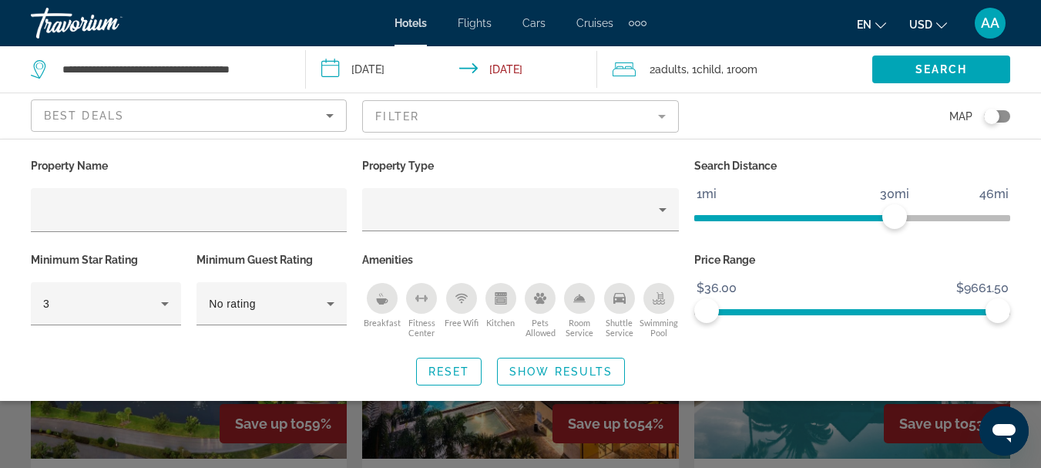
scroll to position [694, 0]
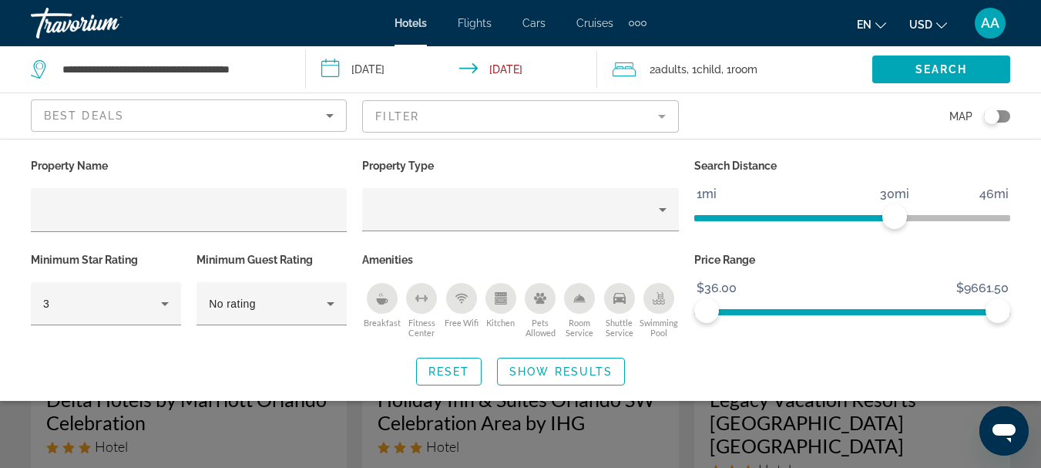
click at [219, 35] on div "Hotels Flights Cars Cruises Activities Hotels Flights Cars Cruises Activities e…" at bounding box center [520, 23] width 1041 height 40
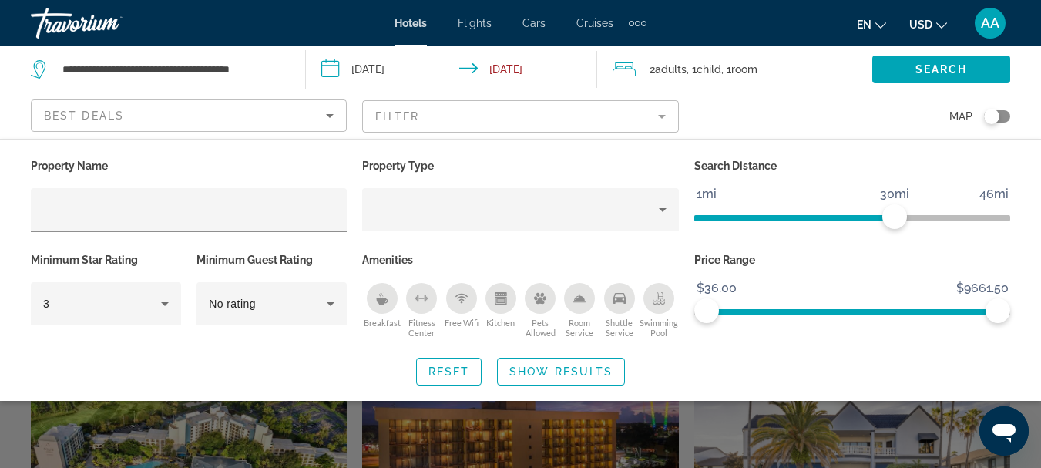
scroll to position [462, 0]
click at [579, 375] on span "Show Results" at bounding box center [560, 371] width 103 height 12
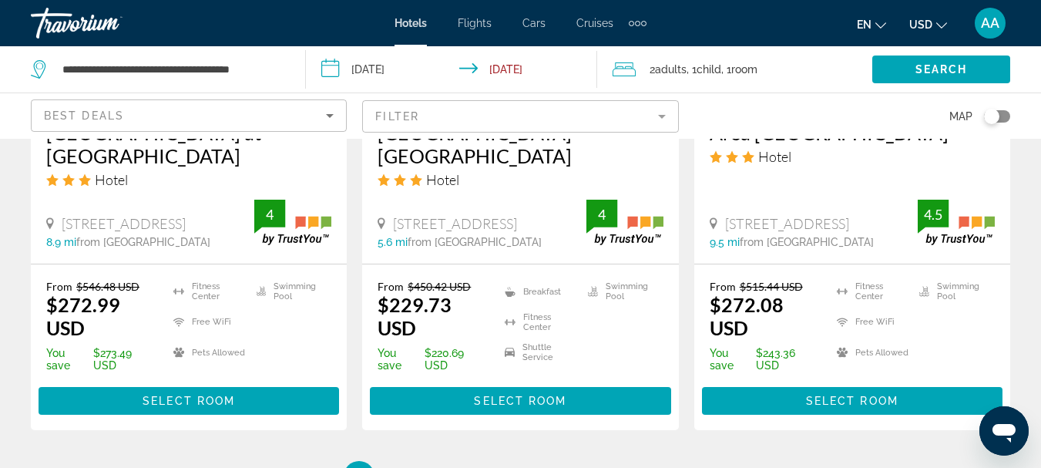
scroll to position [2235, 0]
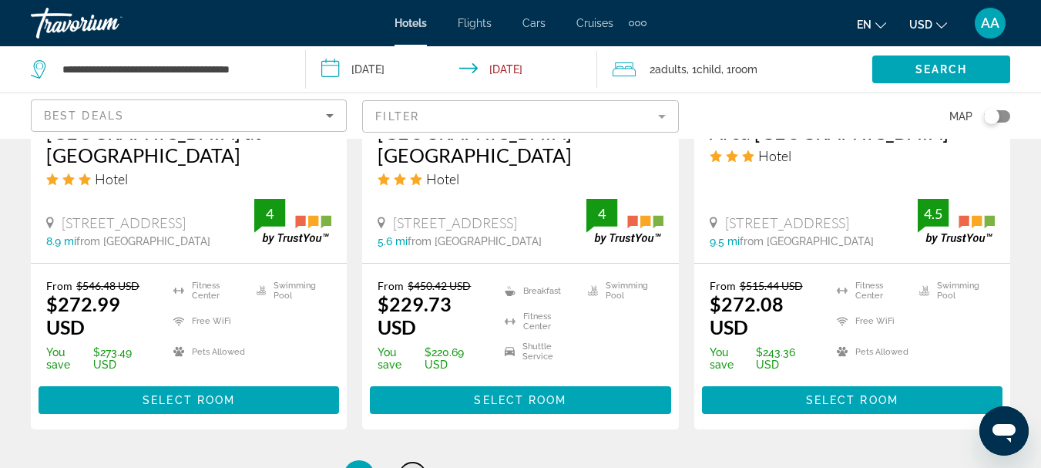
click at [406, 462] on link "page 2" at bounding box center [412, 475] width 27 height 27
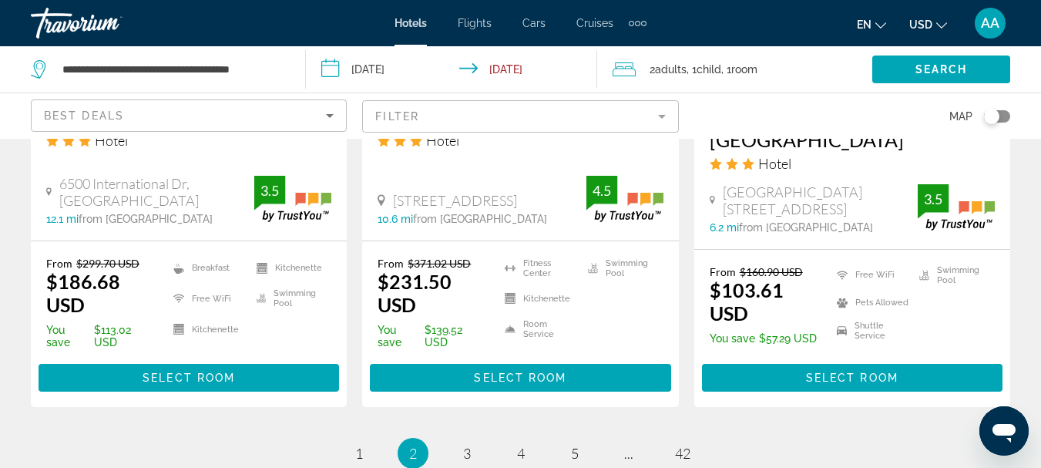
scroll to position [2312, 0]
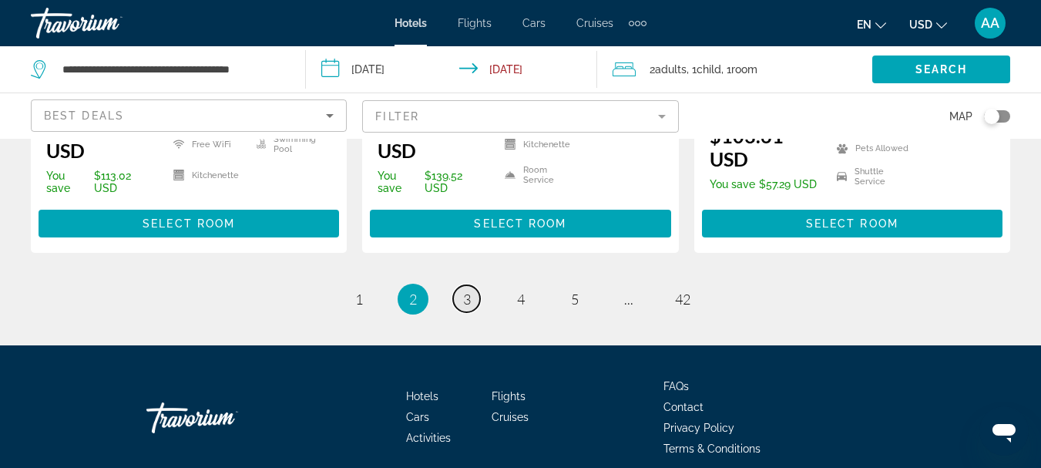
click at [472, 308] on link "page 3" at bounding box center [466, 298] width 27 height 27
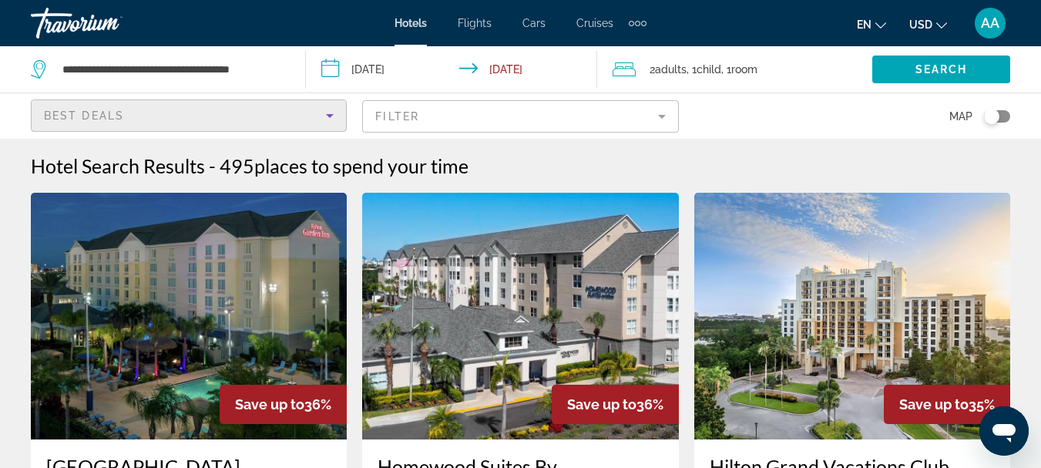
click at [331, 116] on icon "Sort by" at bounding box center [330, 116] width 8 height 4
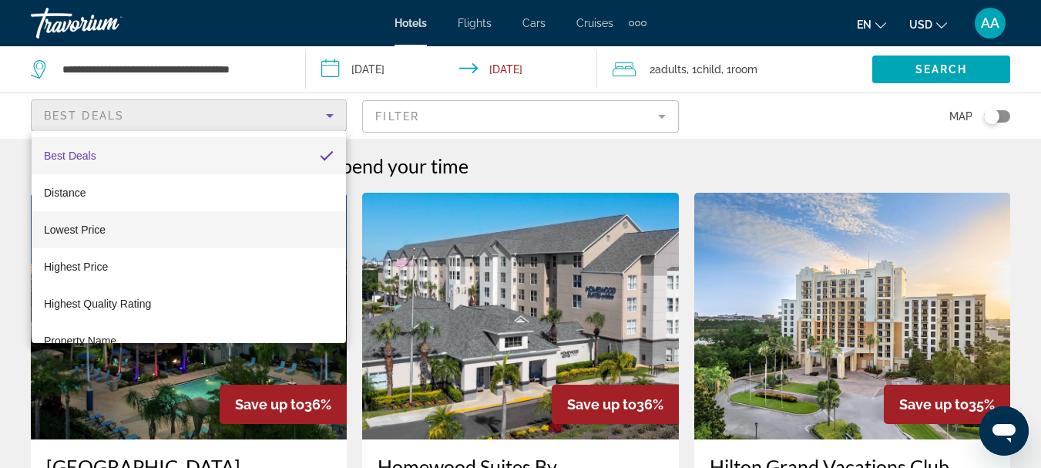
click at [99, 227] on span "Lowest Price" at bounding box center [75, 230] width 62 height 12
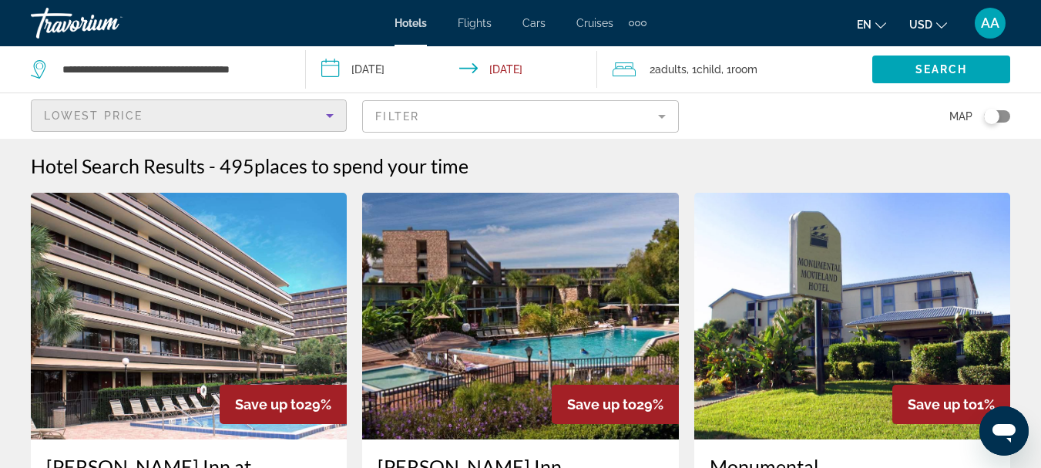
click at [661, 116] on mat-form-field "Filter" at bounding box center [520, 116] width 316 height 32
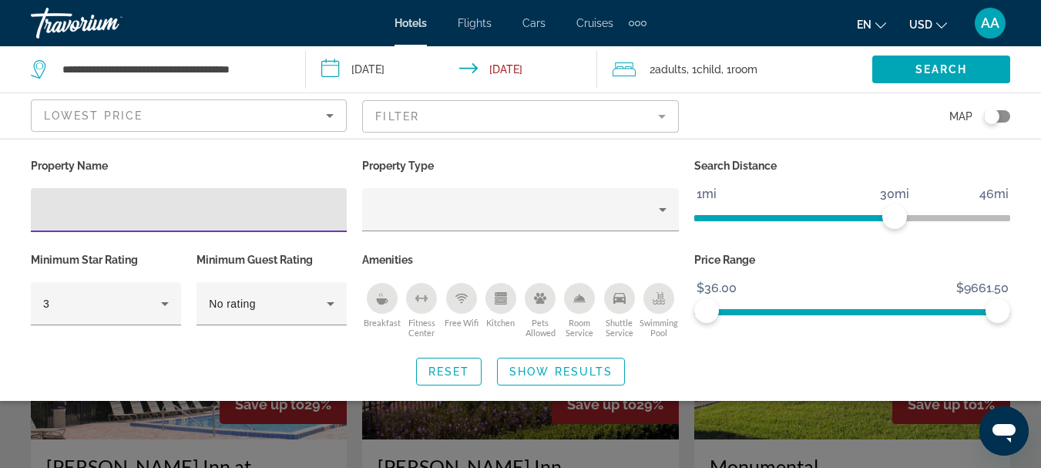
click at [136, 209] on input "Hotel Filters" at bounding box center [188, 210] width 291 height 18
click at [145, 205] on input "Hotel Filters" at bounding box center [188, 210] width 291 height 18
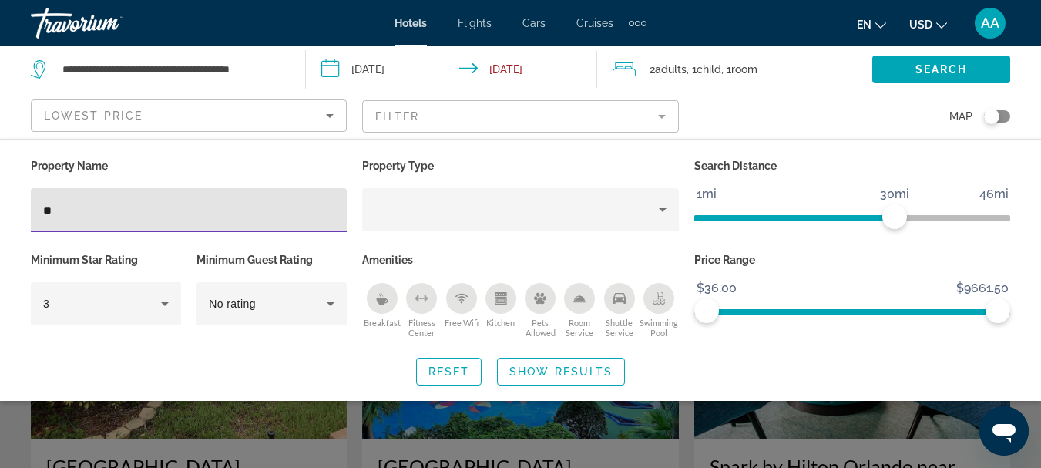
type input "*"
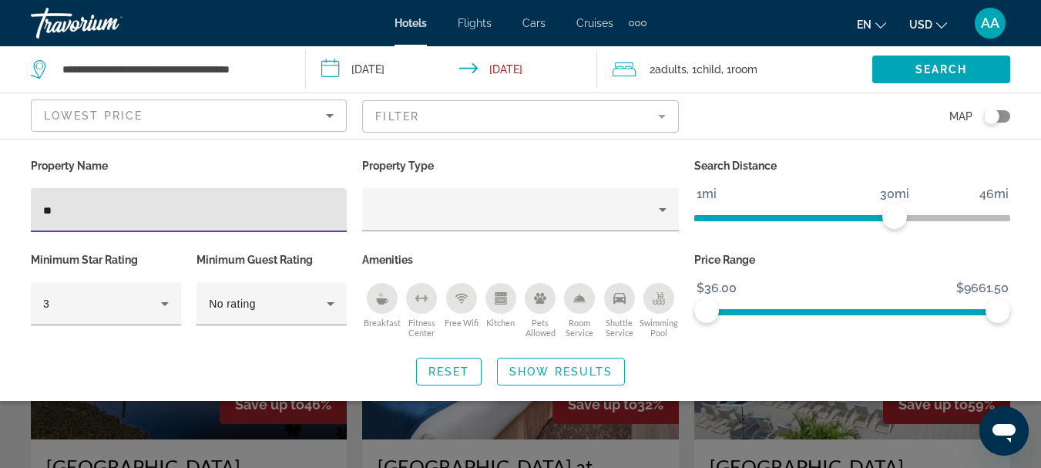
type input "*"
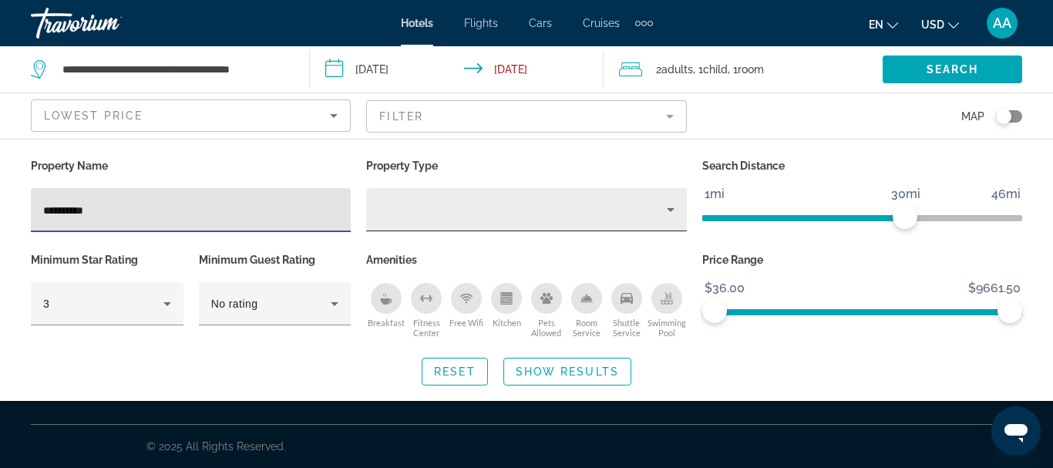
type input "**********"
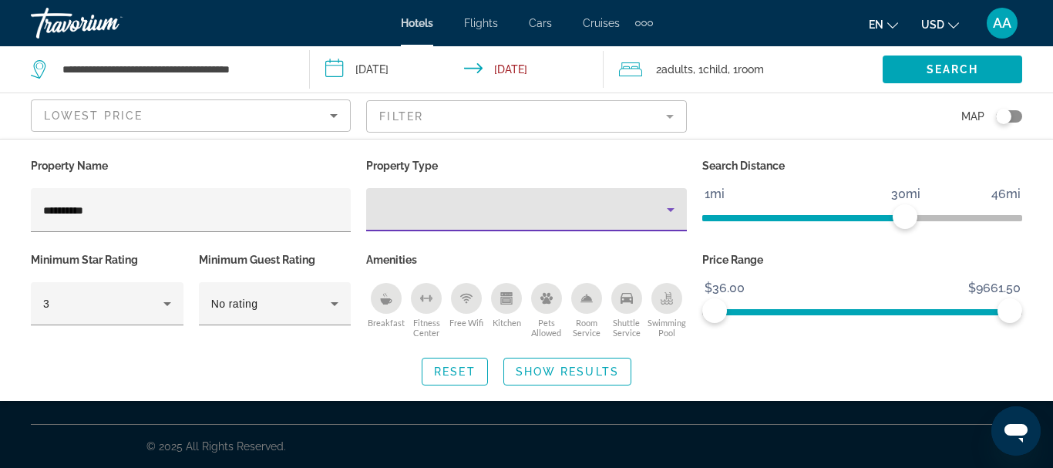
click at [666, 207] on icon "Property type" at bounding box center [670, 209] width 18 height 18
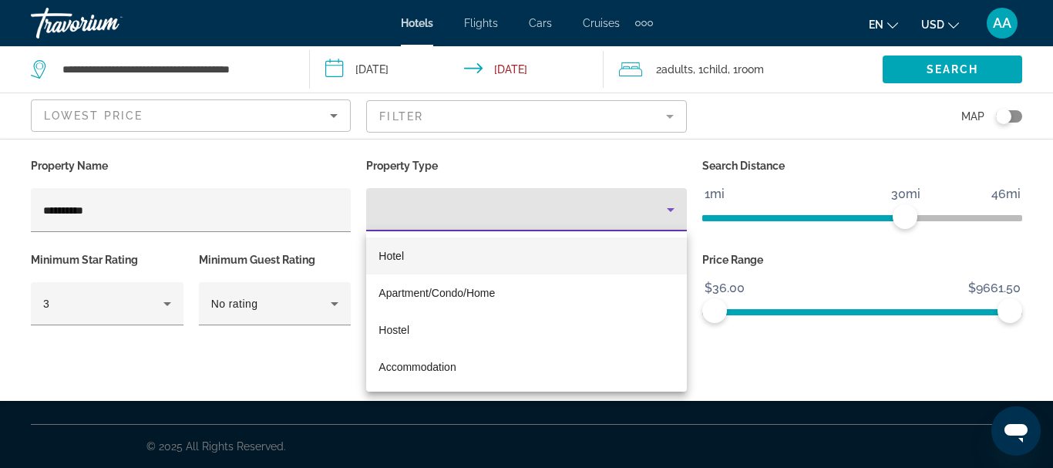
click at [405, 253] on mat-option "Hotel" at bounding box center [526, 255] width 320 height 37
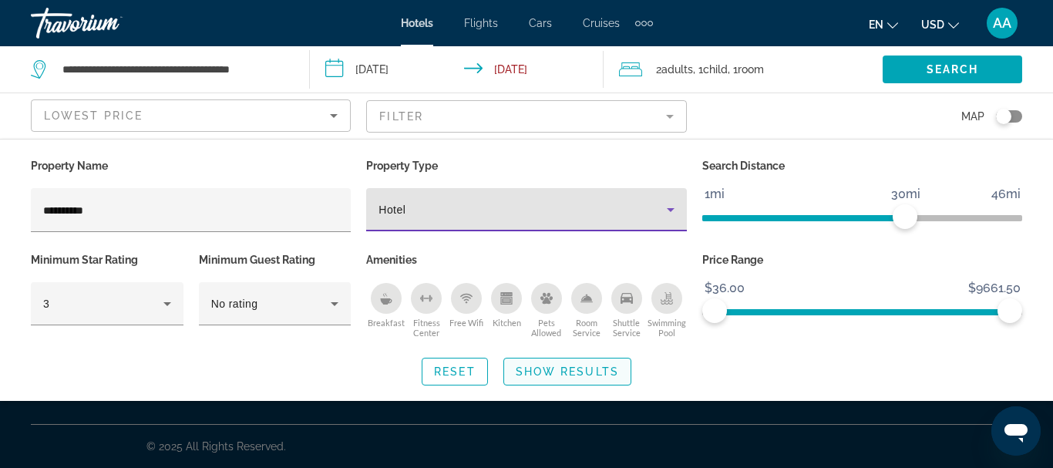
click at [575, 372] on span "Show Results" at bounding box center [567, 371] width 103 height 12
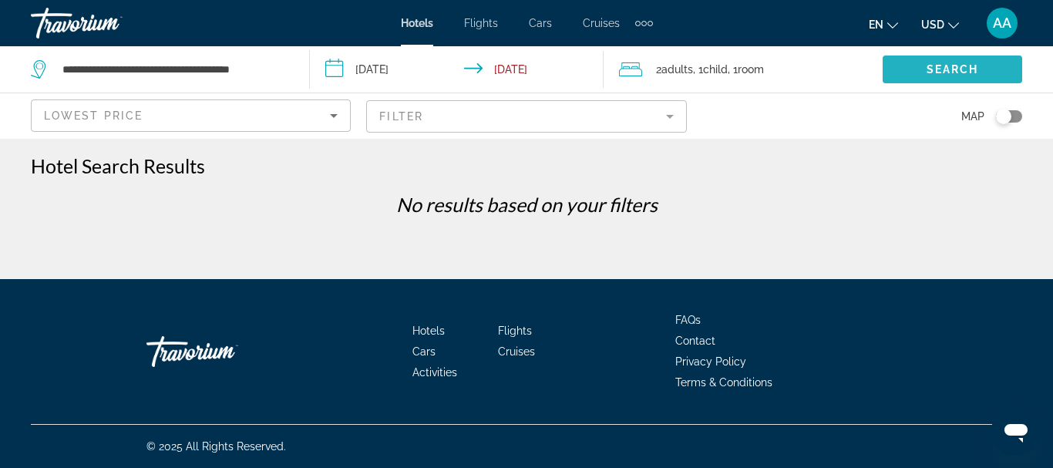
click at [944, 64] on span "Search" at bounding box center [952, 69] width 52 height 12
click at [671, 119] on mat-form-field "Filter" at bounding box center [526, 116] width 320 height 32
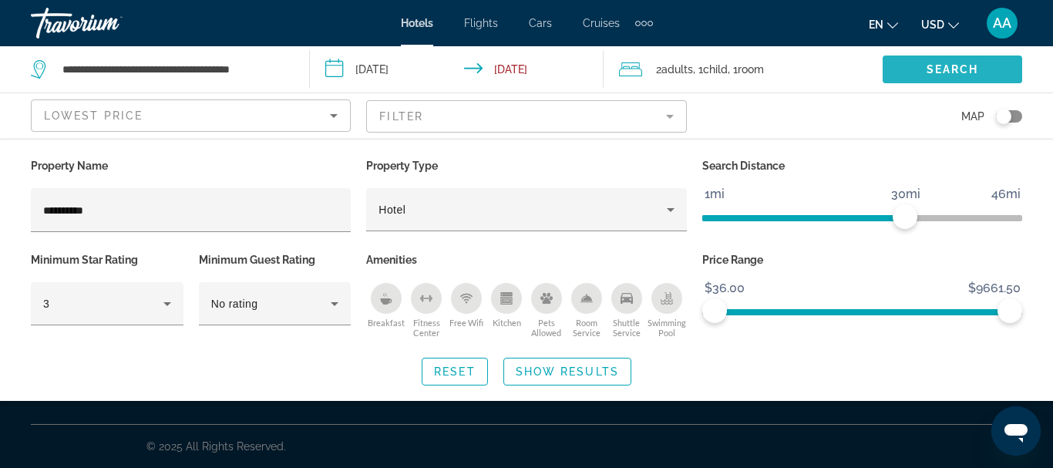
click at [967, 64] on span "Search" at bounding box center [952, 69] width 52 height 12
click at [944, 68] on span "Search" at bounding box center [952, 69] width 52 height 12
click at [943, 69] on span "Search" at bounding box center [952, 69] width 52 height 12
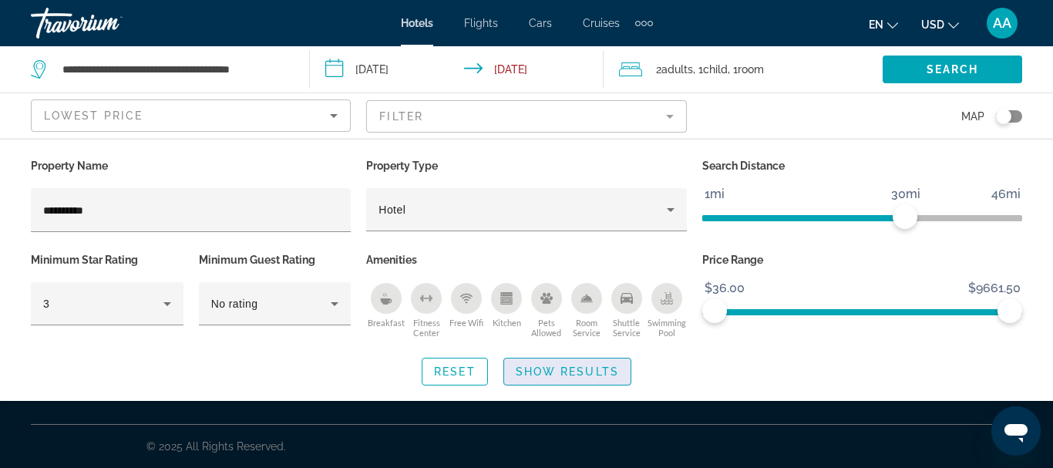
click at [567, 367] on span "Show Results" at bounding box center [567, 371] width 103 height 12
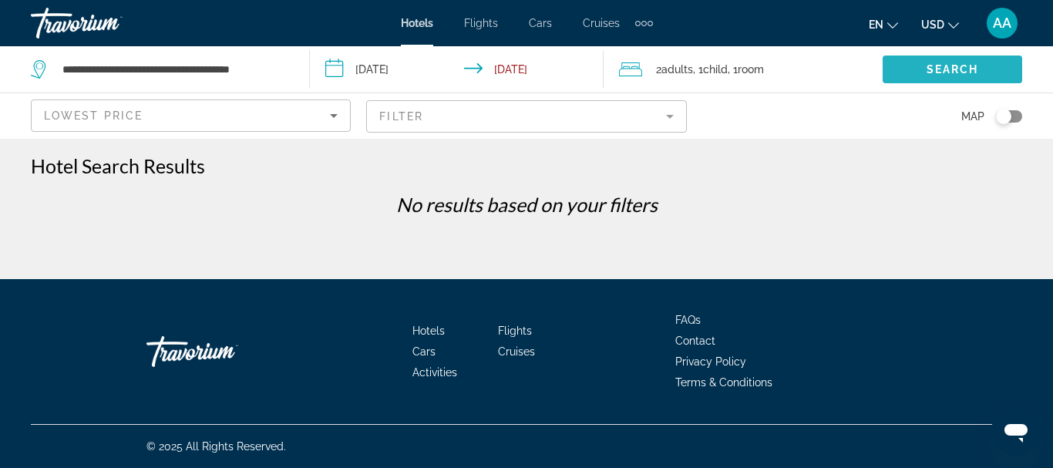
click at [928, 71] on span "Search" at bounding box center [952, 69] width 52 height 12
click at [670, 115] on mat-form-field "Filter" at bounding box center [526, 116] width 320 height 32
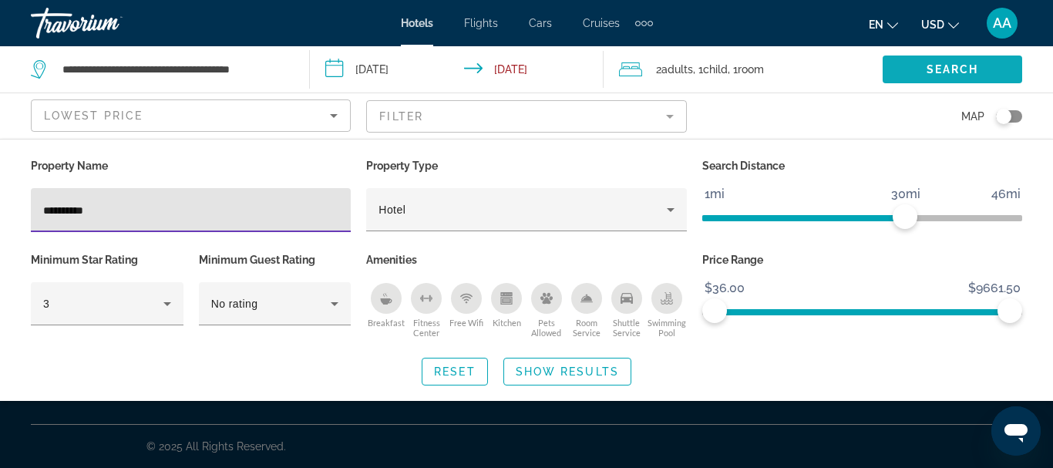
click at [956, 76] on span "Search widget" at bounding box center [953, 69] width 140 height 37
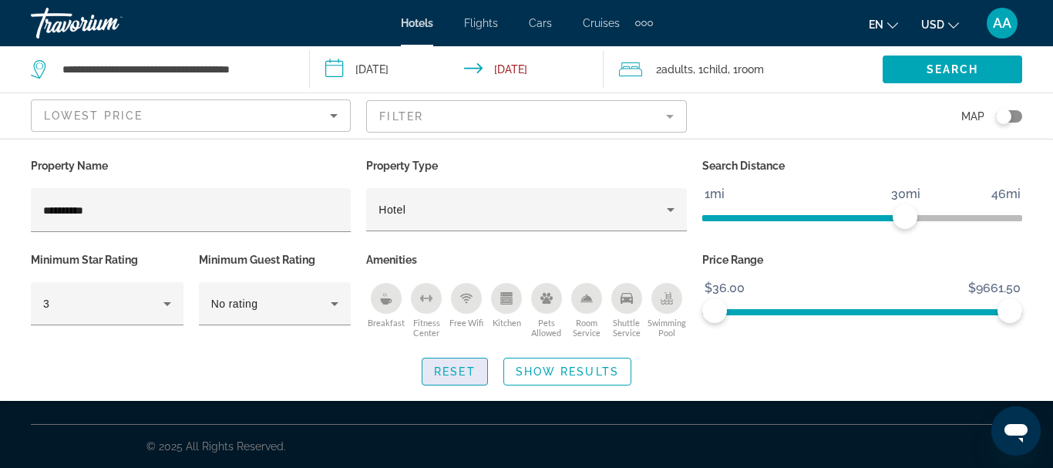
click at [476, 372] on span "Reset" at bounding box center [455, 371] width 42 height 12
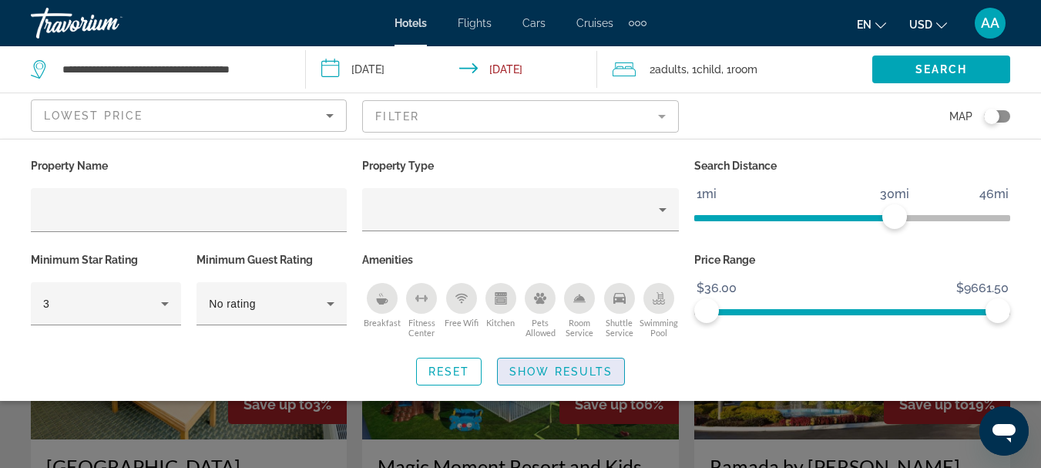
click at [577, 373] on span "Show Results" at bounding box center [560, 371] width 103 height 12
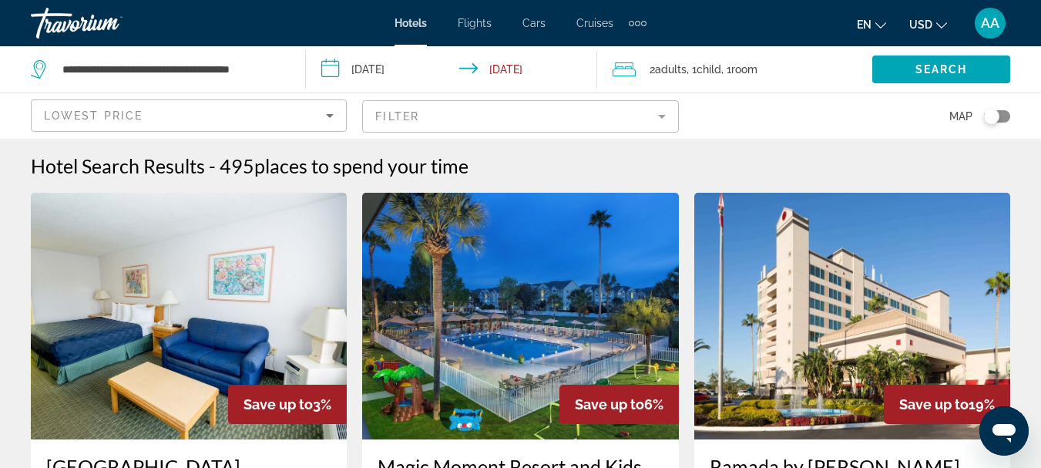
click at [662, 122] on mat-form-field "Filter" at bounding box center [520, 116] width 316 height 32
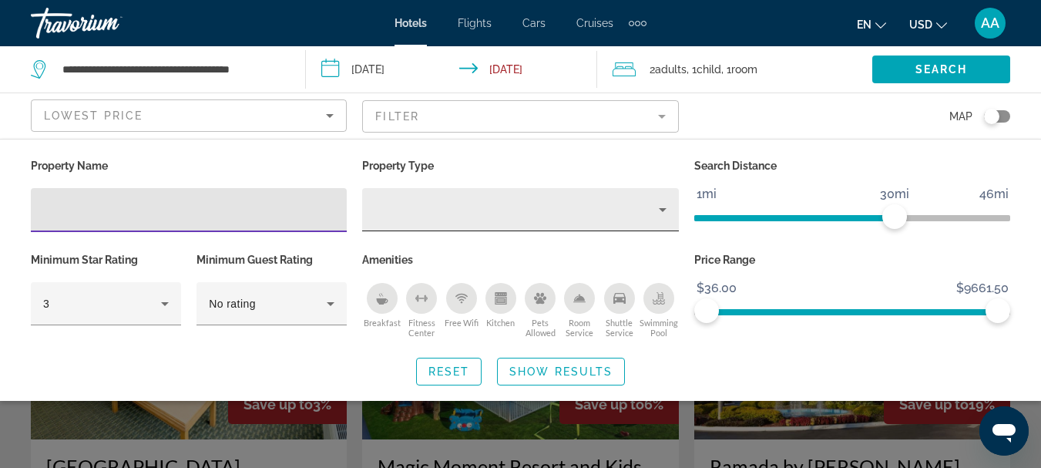
click at [664, 207] on icon "Property type" at bounding box center [663, 209] width 18 height 18
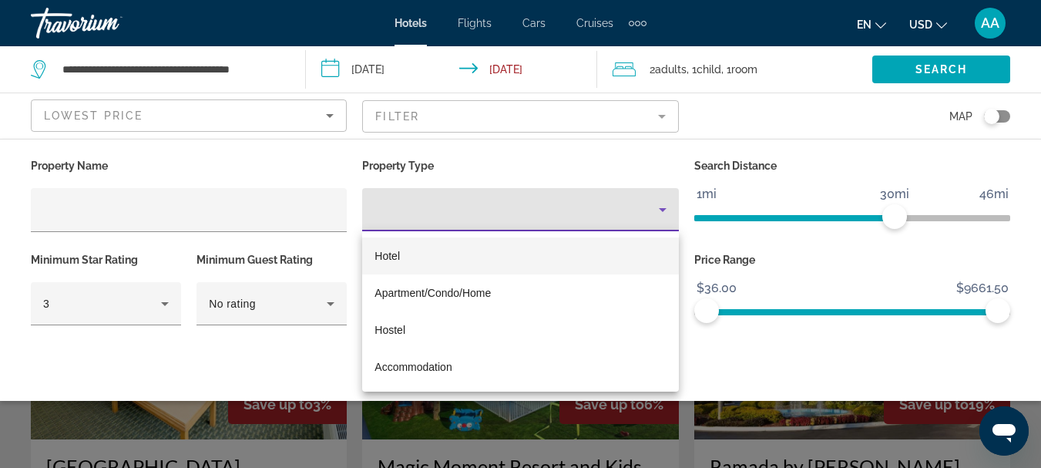
click at [402, 253] on mat-option "Hotel" at bounding box center [520, 255] width 316 height 37
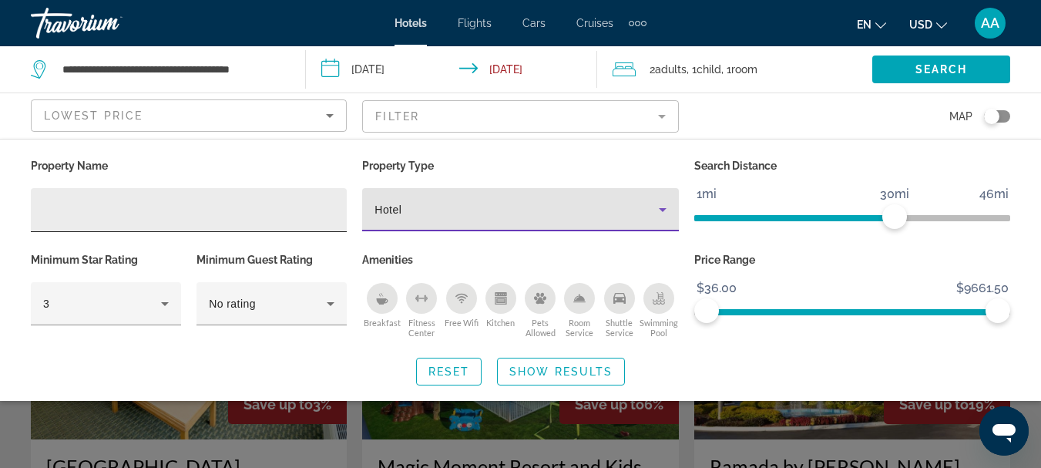
click at [55, 212] on input "Hotel Filters" at bounding box center [188, 210] width 291 height 18
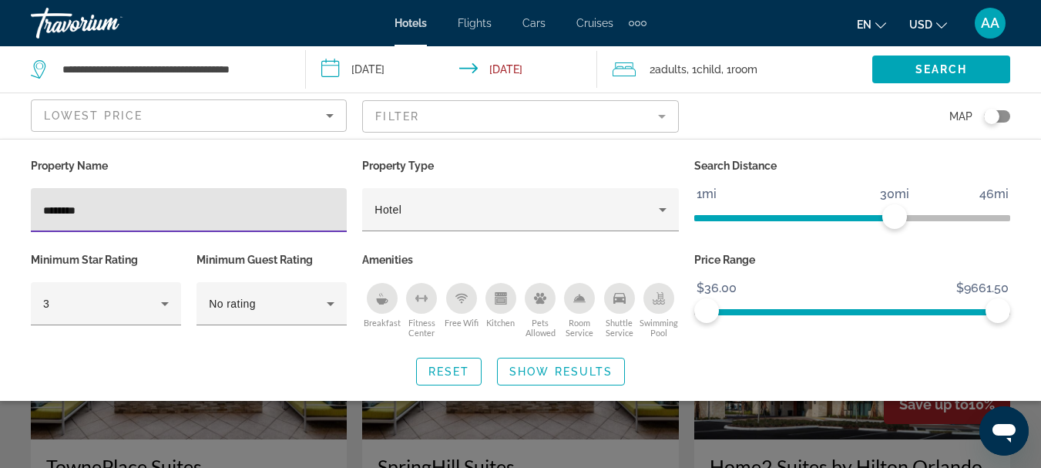
click at [106, 212] on input "********" at bounding box center [188, 210] width 291 height 18
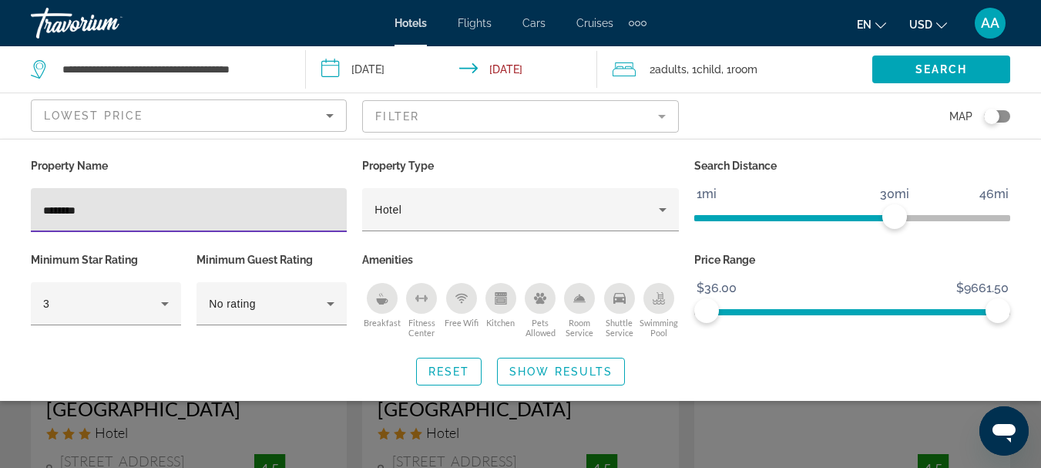
scroll to position [154, 0]
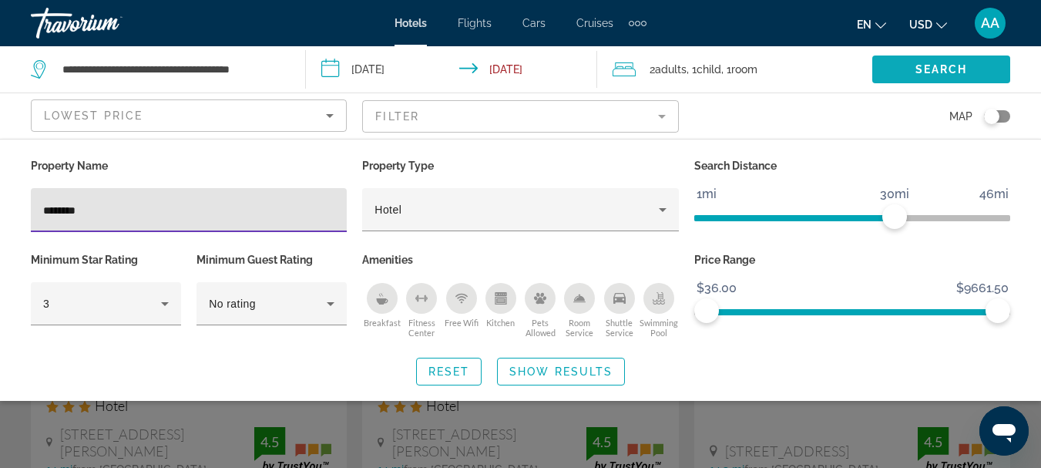
type input "********"
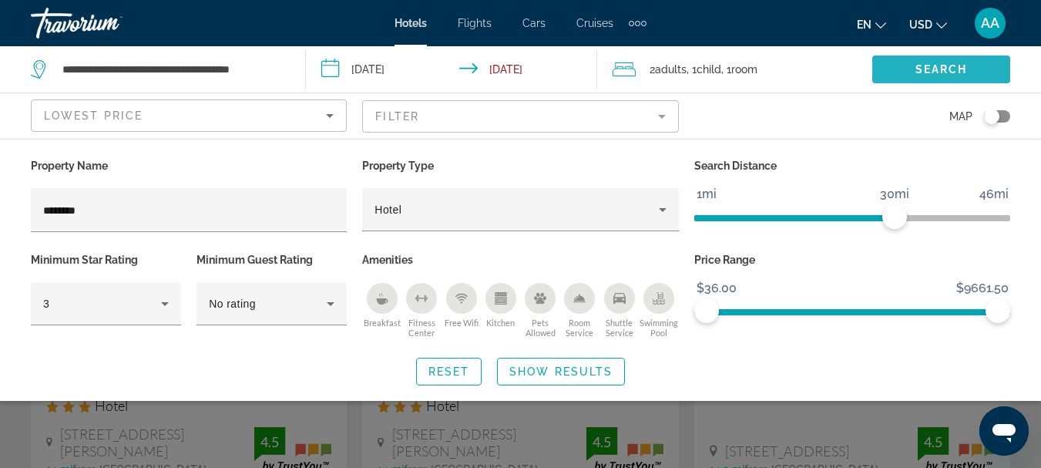
click at [933, 70] on span "Search" at bounding box center [942, 69] width 52 height 12
click at [933, 69] on span "Search" at bounding box center [942, 69] width 52 height 12
click at [547, 372] on span "Show Results" at bounding box center [560, 371] width 103 height 12
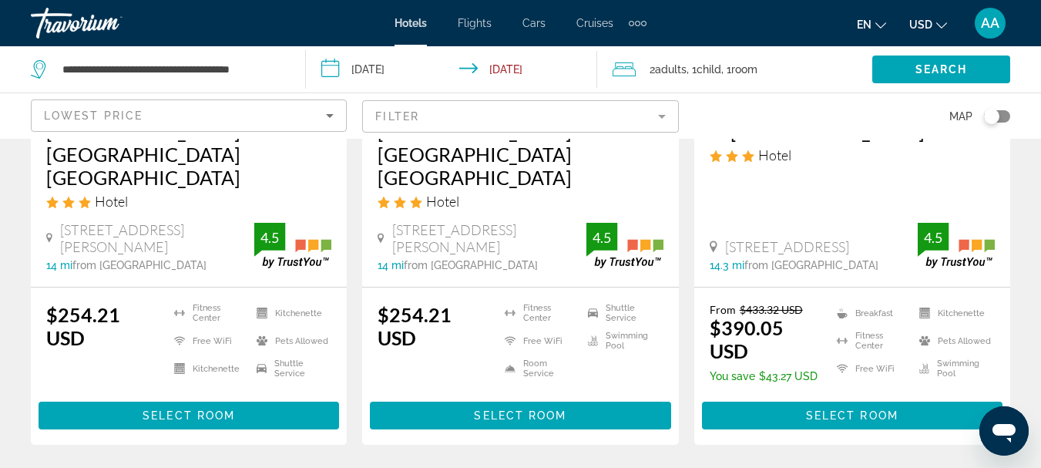
scroll to position [385, 0]
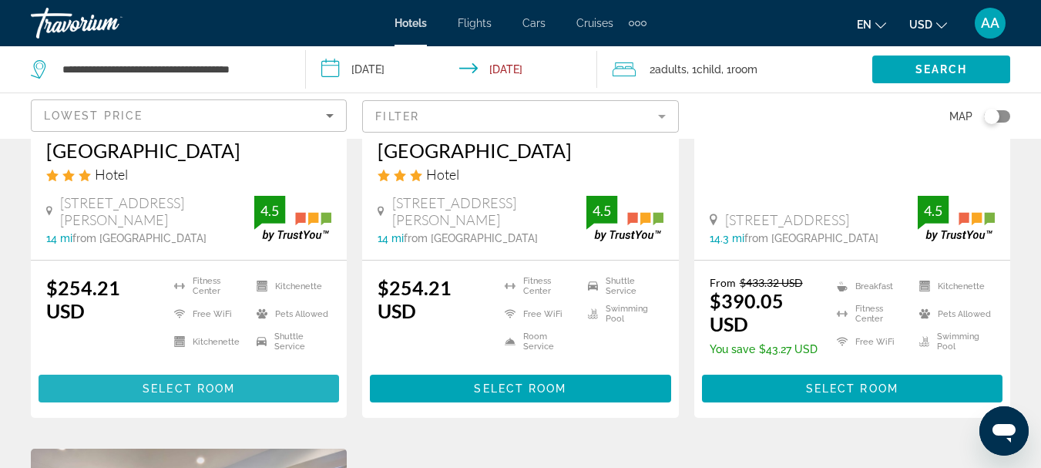
click at [210, 382] on span "Select Room" at bounding box center [189, 388] width 92 height 12
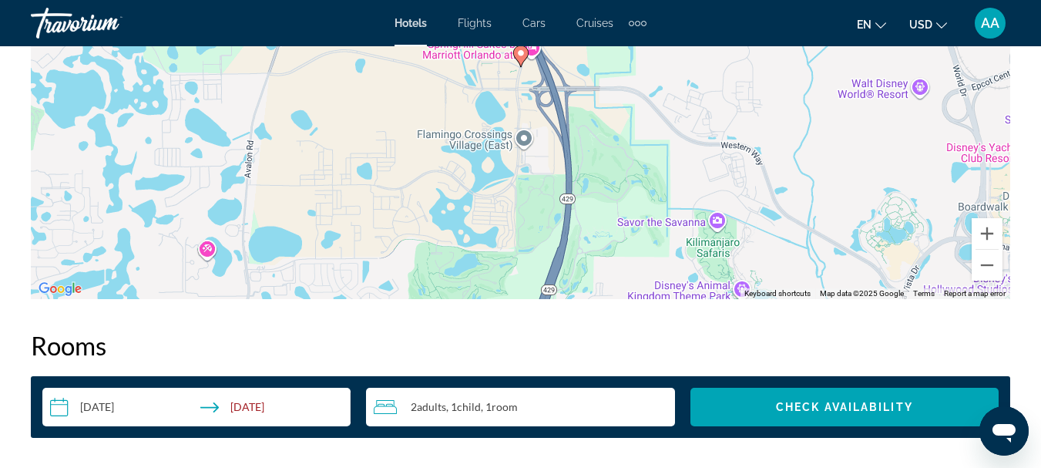
scroll to position [2081, 0]
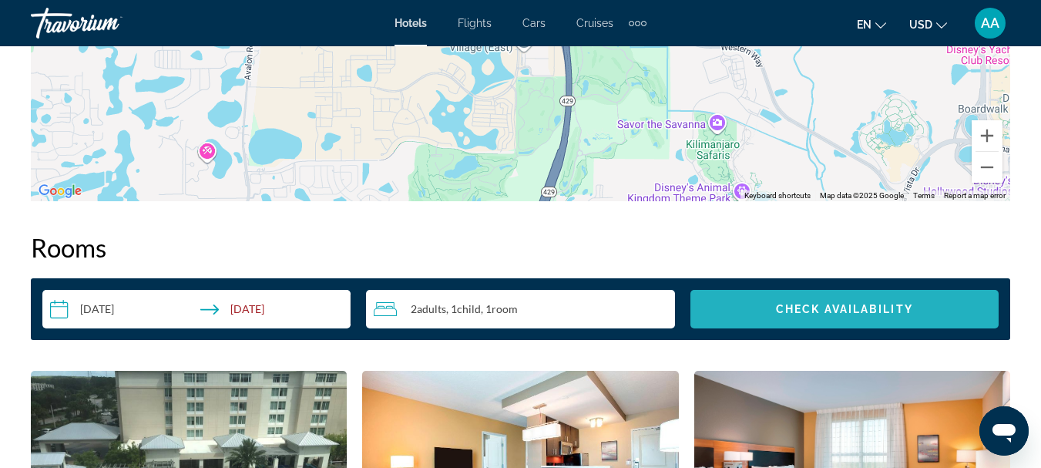
click at [852, 304] on span "Check Availability" at bounding box center [844, 309] width 137 height 12
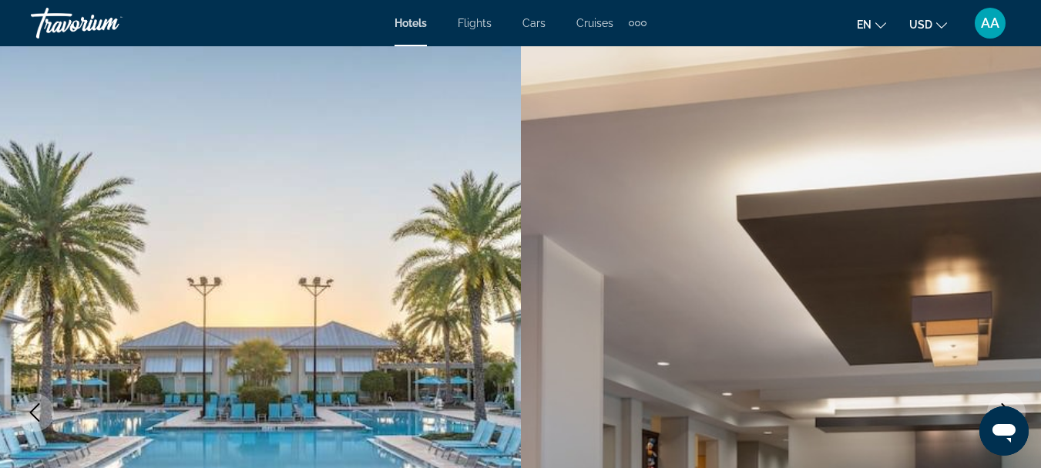
click at [406, 18] on span "Hotels" at bounding box center [411, 23] width 32 height 12
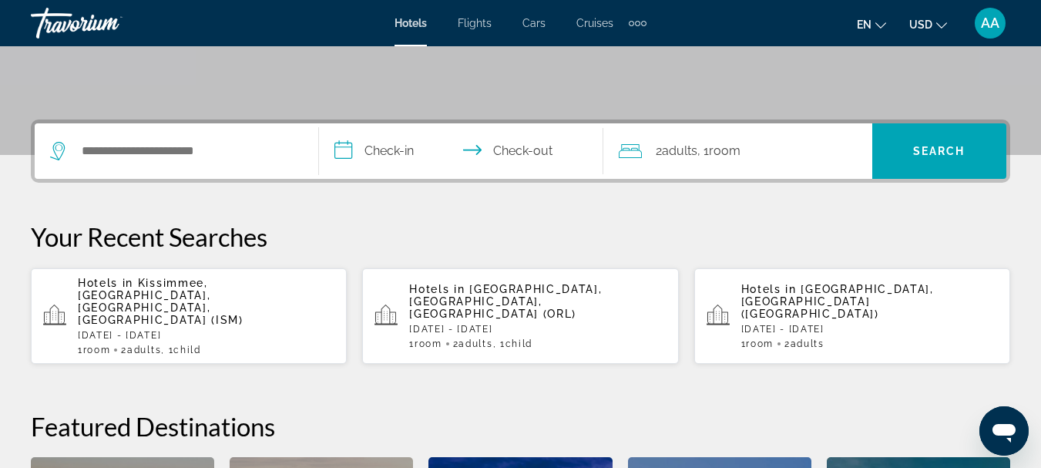
scroll to position [308, 0]
click at [191, 286] on span "Kissimmee, [GEOGRAPHIC_DATA], [GEOGRAPHIC_DATA], [GEOGRAPHIC_DATA] (ISM)" at bounding box center [161, 300] width 166 height 49
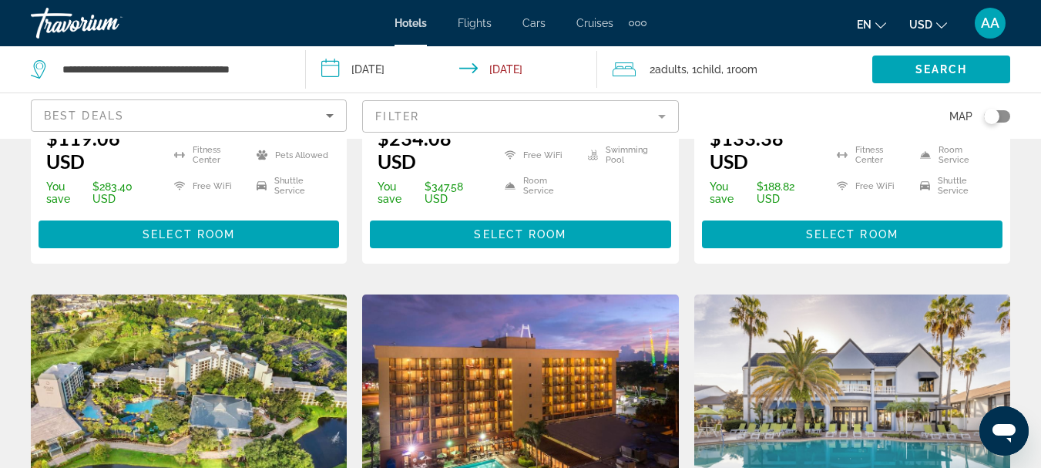
scroll to position [540, 0]
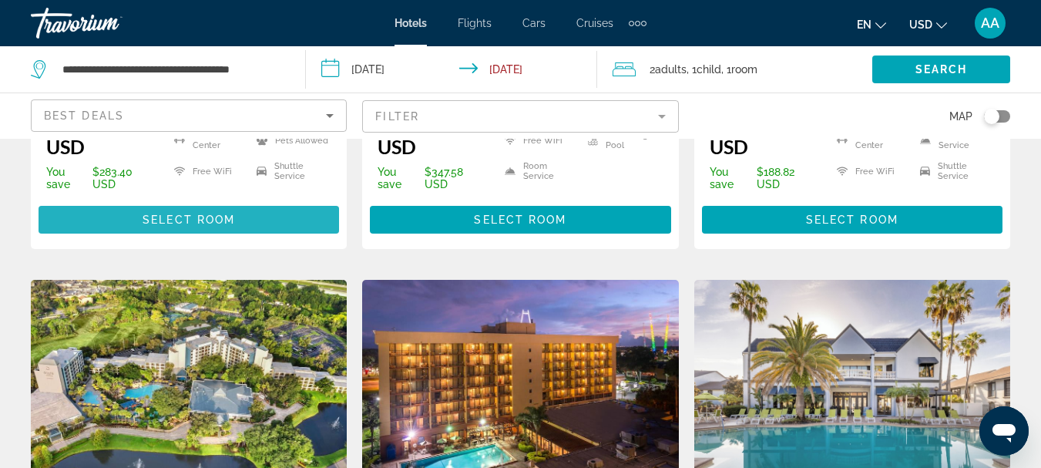
click at [172, 214] on span "Select Room" at bounding box center [189, 220] width 92 height 12
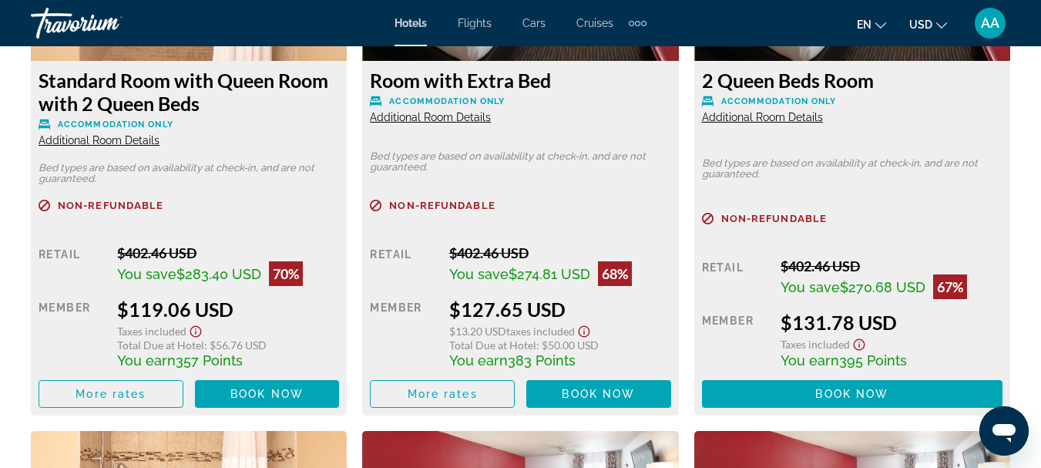
scroll to position [2621, 0]
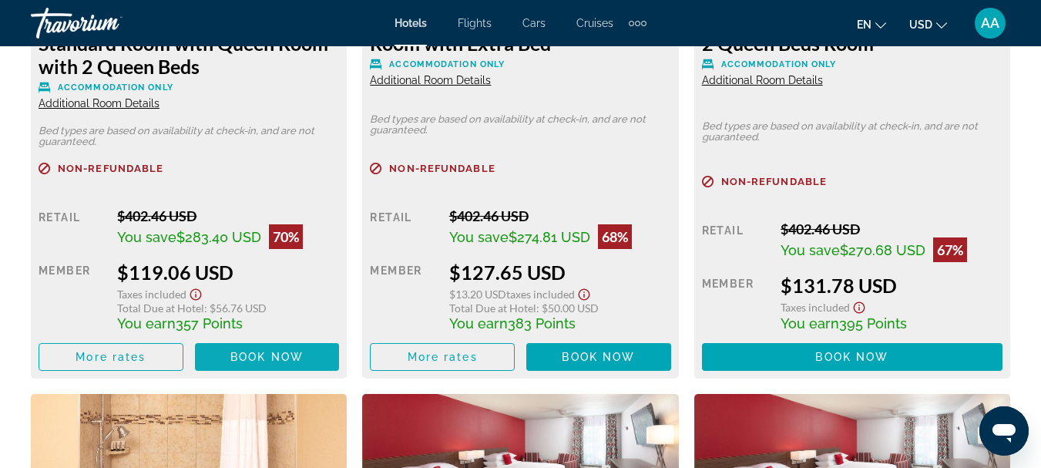
click at [278, 355] on span "Book now" at bounding box center [266, 357] width 73 height 12
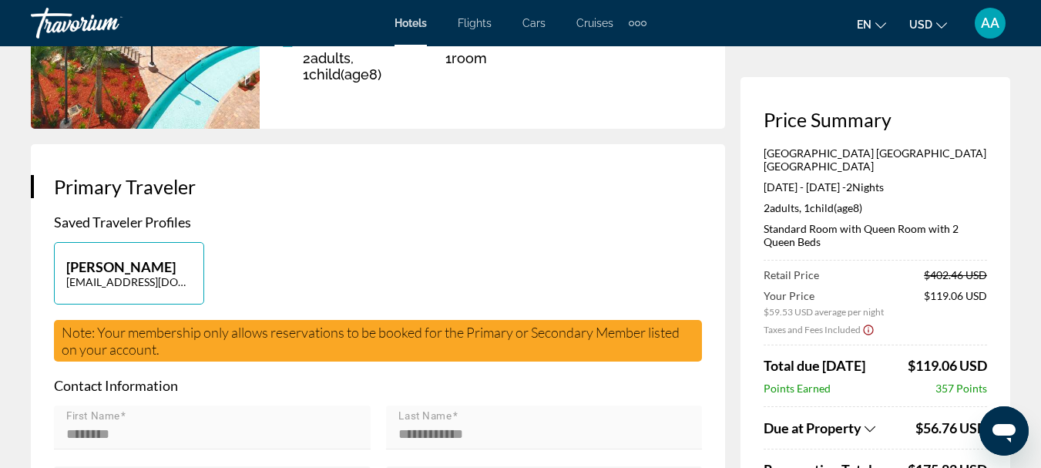
scroll to position [308, 0]
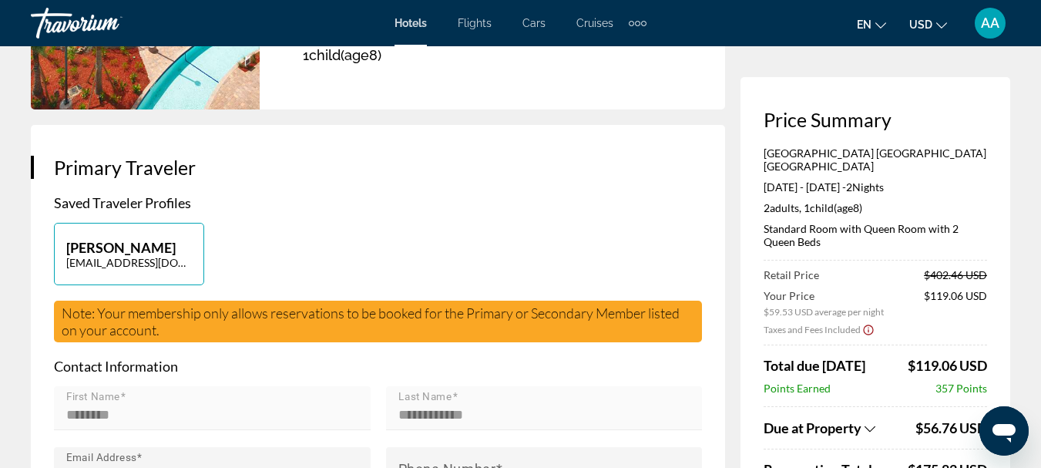
click at [869, 422] on icon "Show Taxes and Fees breakdown" at bounding box center [870, 428] width 11 height 13
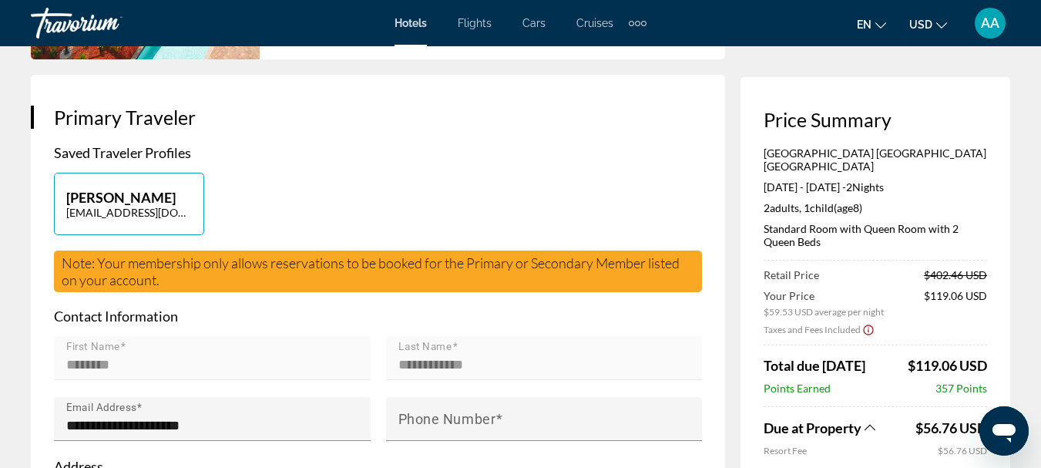
scroll to position [385, 0]
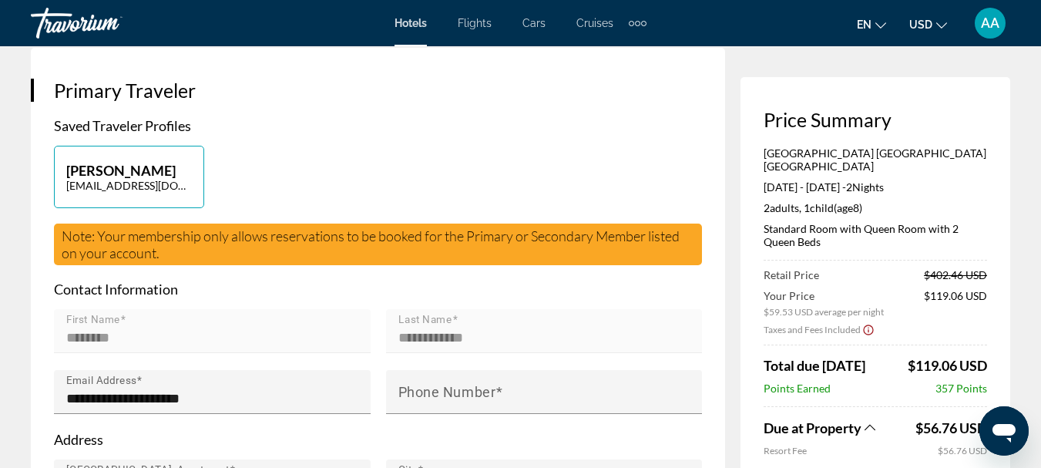
click at [896, 382] on div "Points Earned 357 Points" at bounding box center [876, 388] width 224 height 13
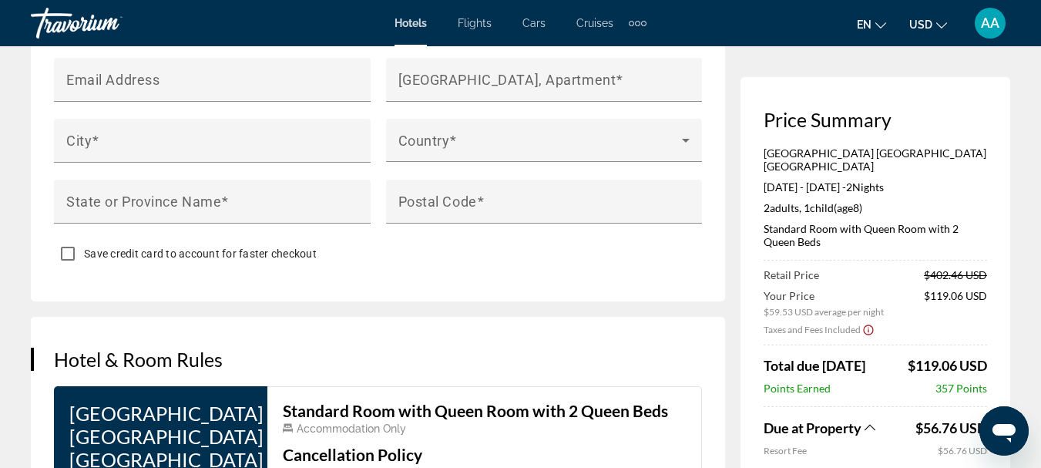
scroll to position [1773, 0]
